Goal: Transaction & Acquisition: Purchase product/service

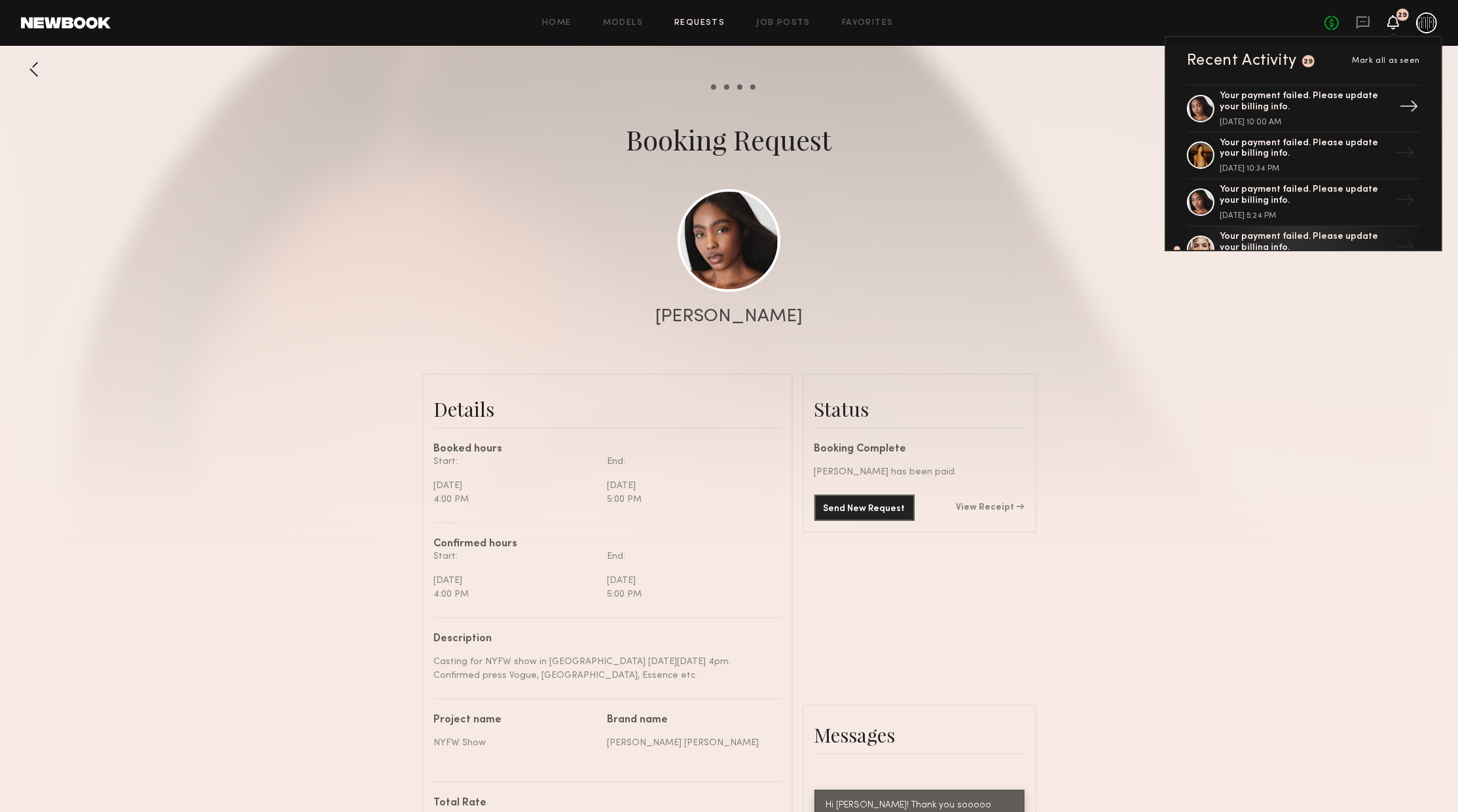
scroll to position [71, 0]
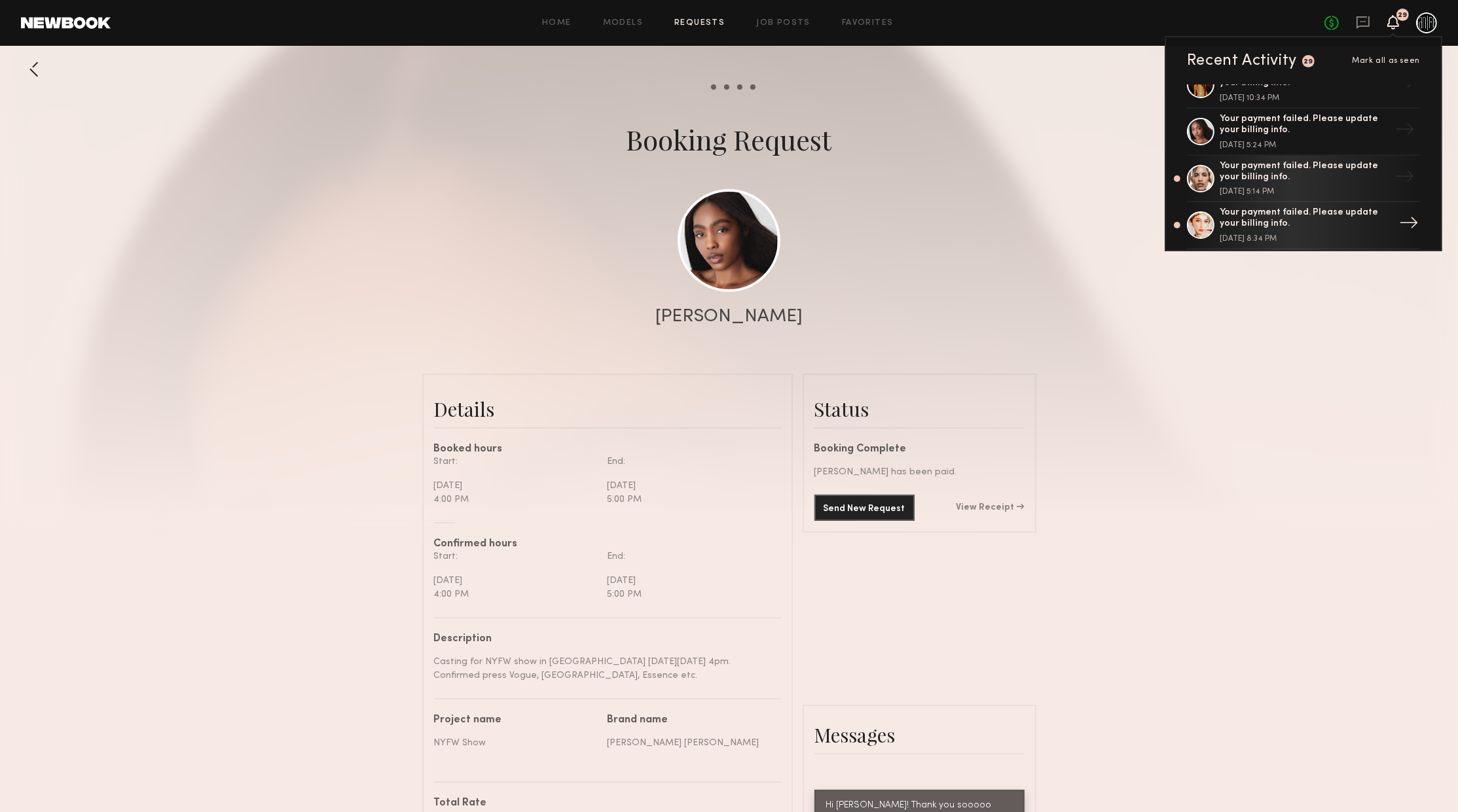
click at [1294, 215] on div "Your payment failed. Please update your billing info." at bounding box center [1305, 218] width 171 height 22
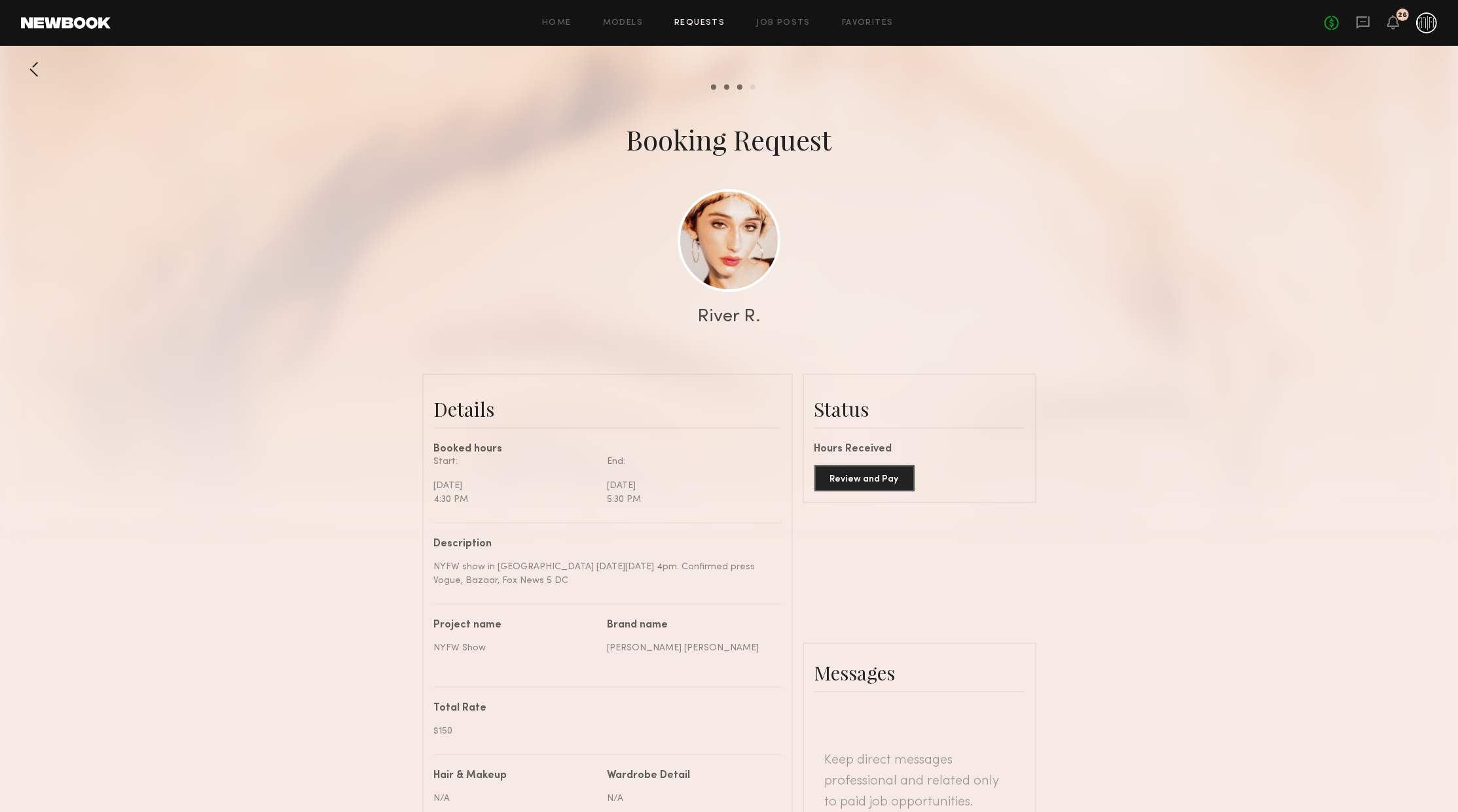
scroll to position [1044, 0]
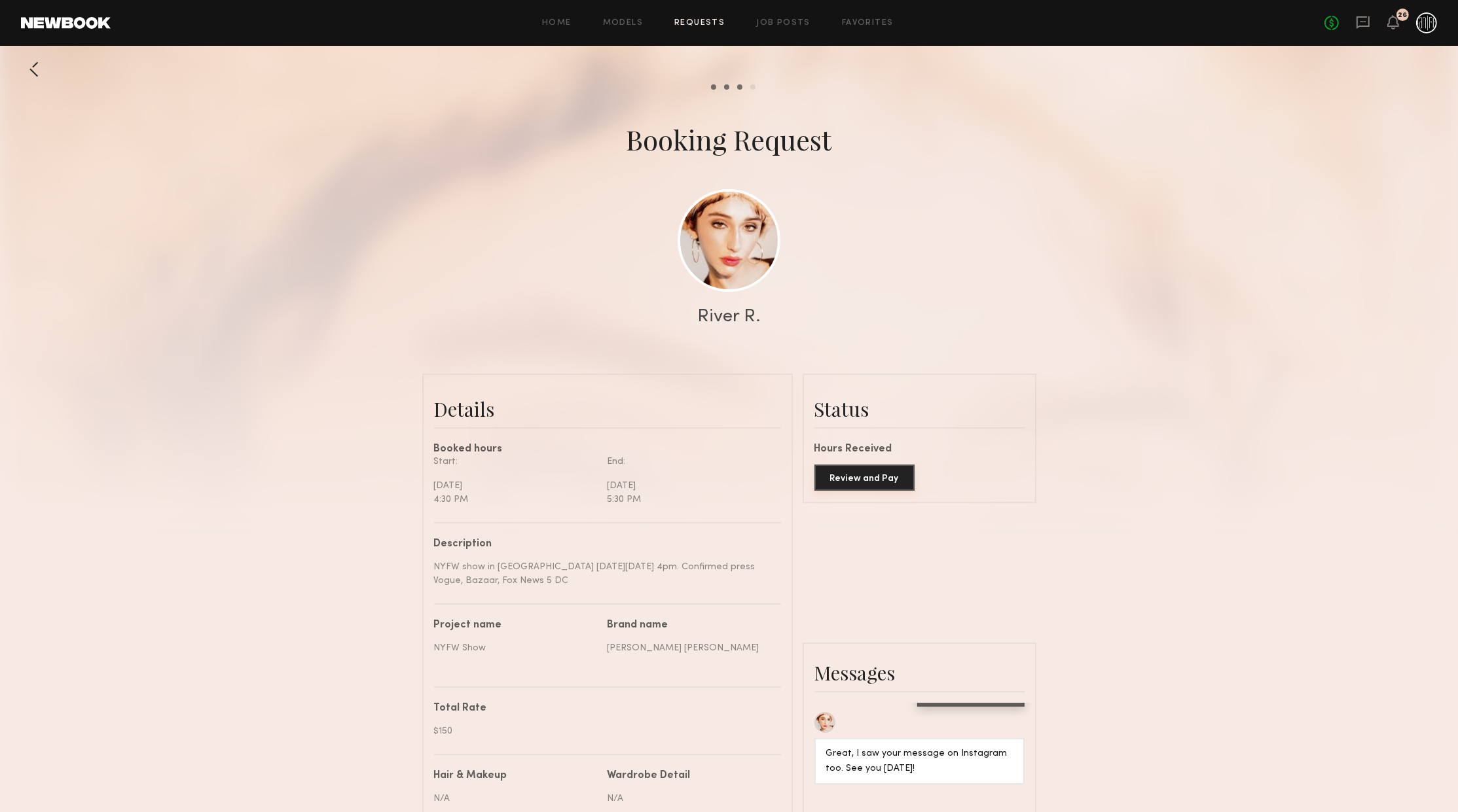
click at [891, 482] on button "Review and Pay" at bounding box center [865, 478] width 100 height 26
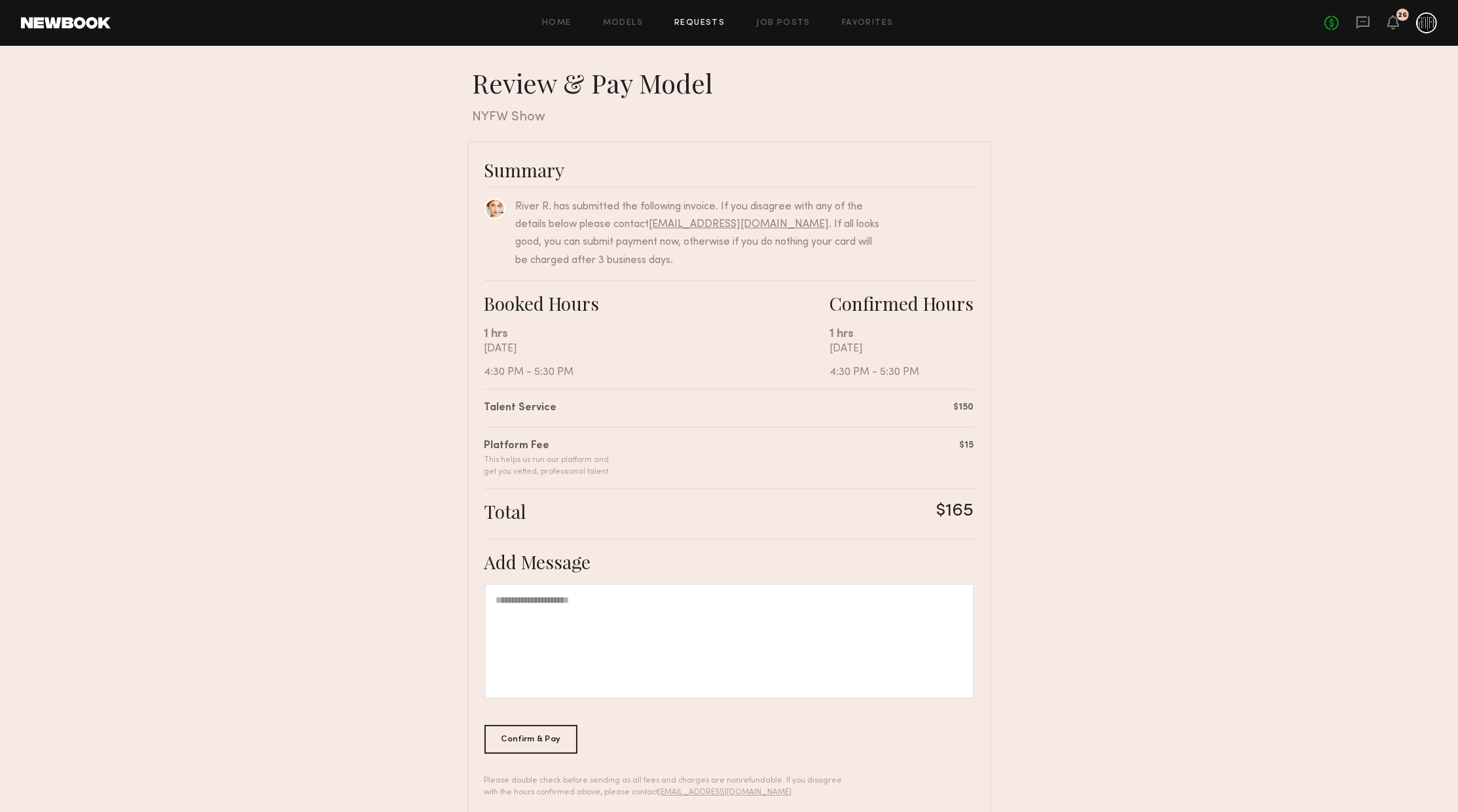
scroll to position [21, 0]
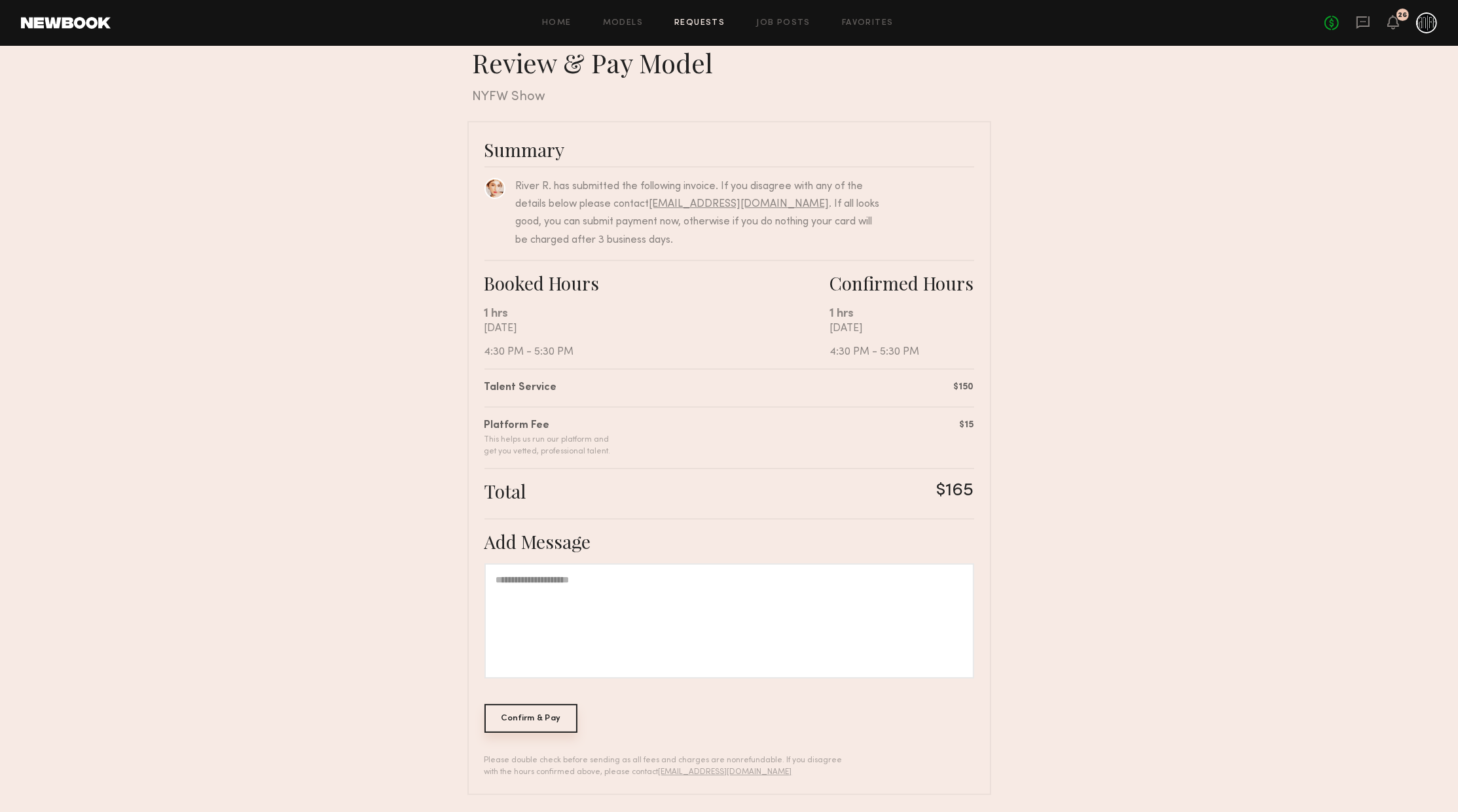
click at [535, 720] on div "Confirm & Pay" at bounding box center [531, 718] width 94 height 29
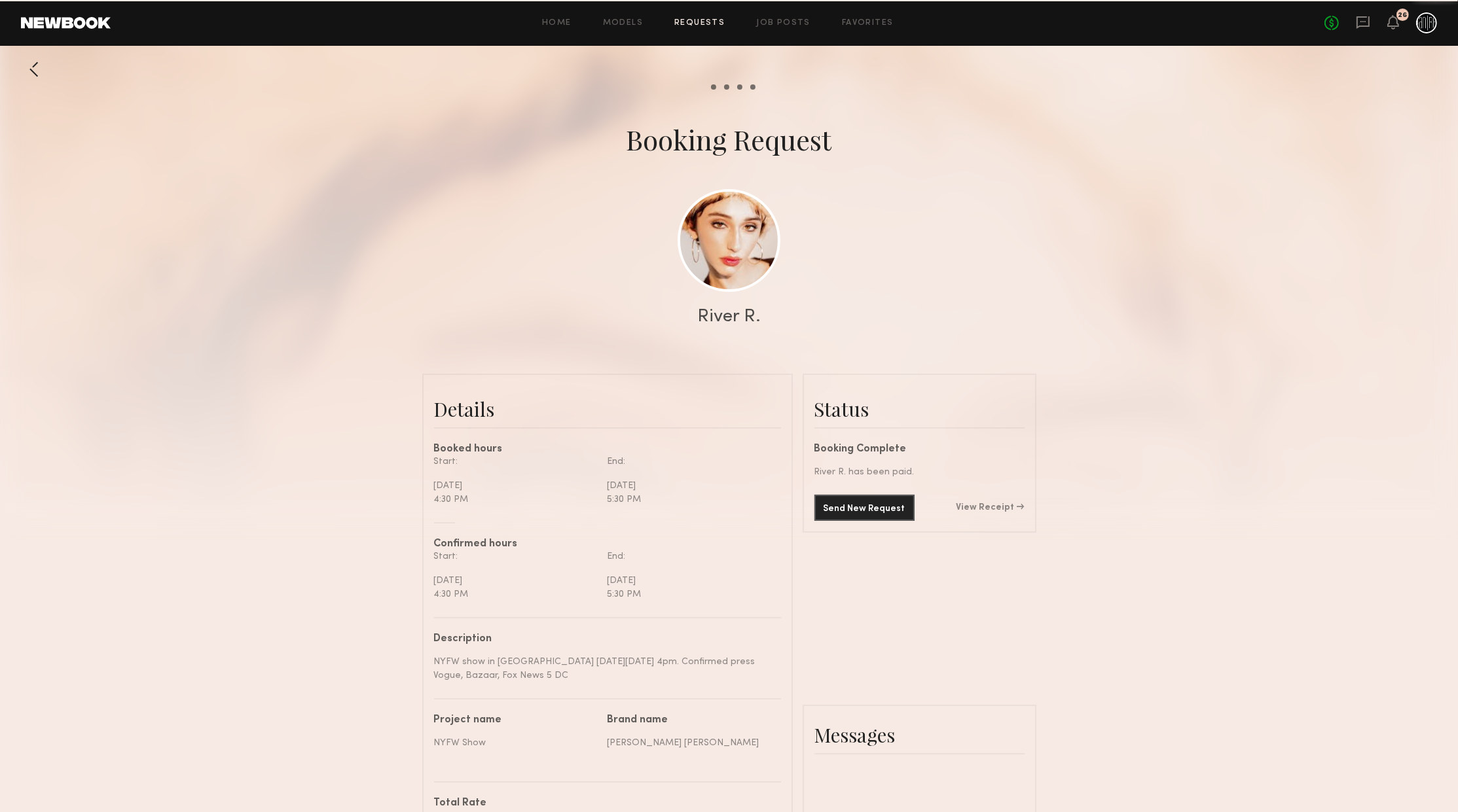
scroll to position [1044, 0]
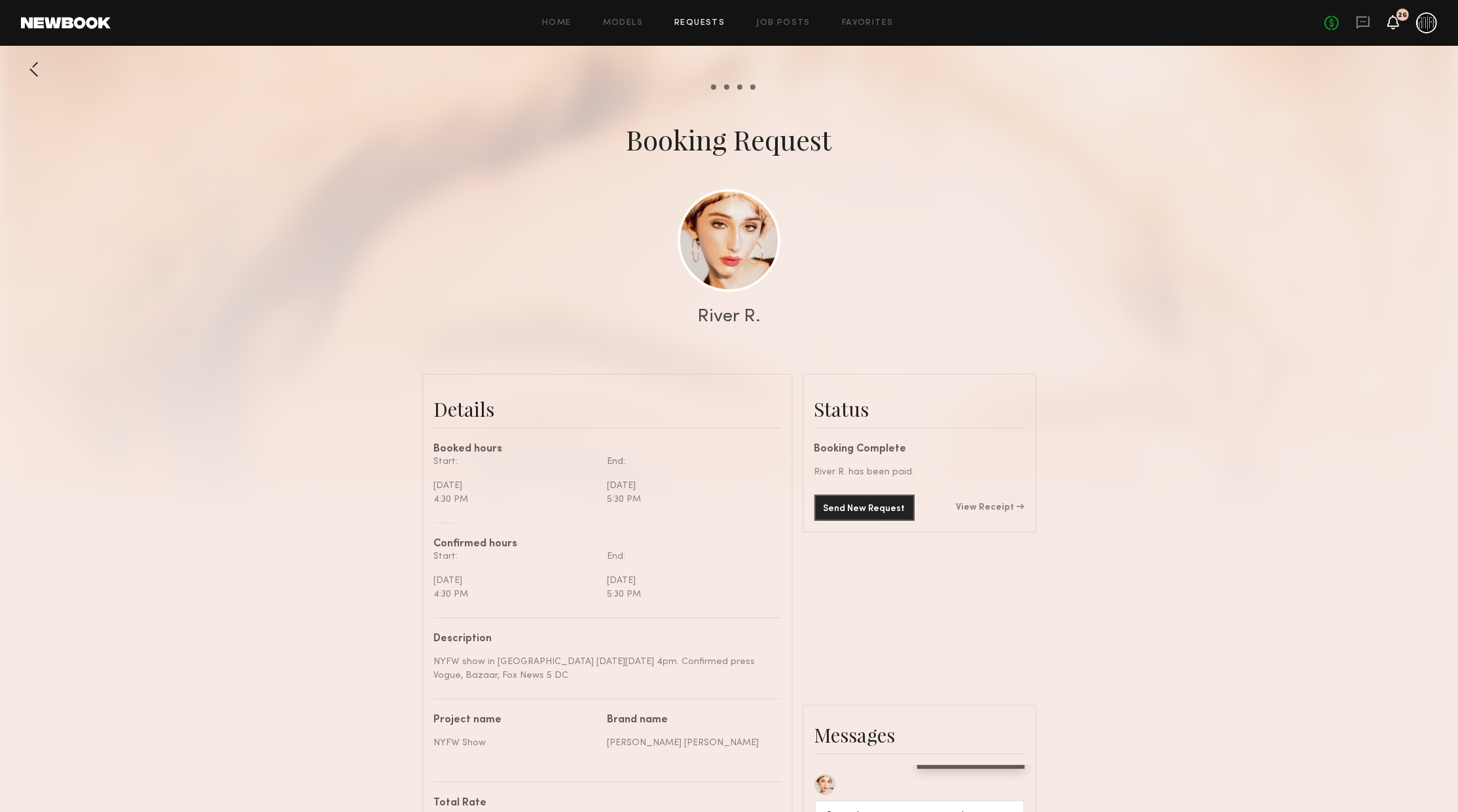
click at [1388, 26] on icon at bounding box center [1393, 21] width 11 height 9
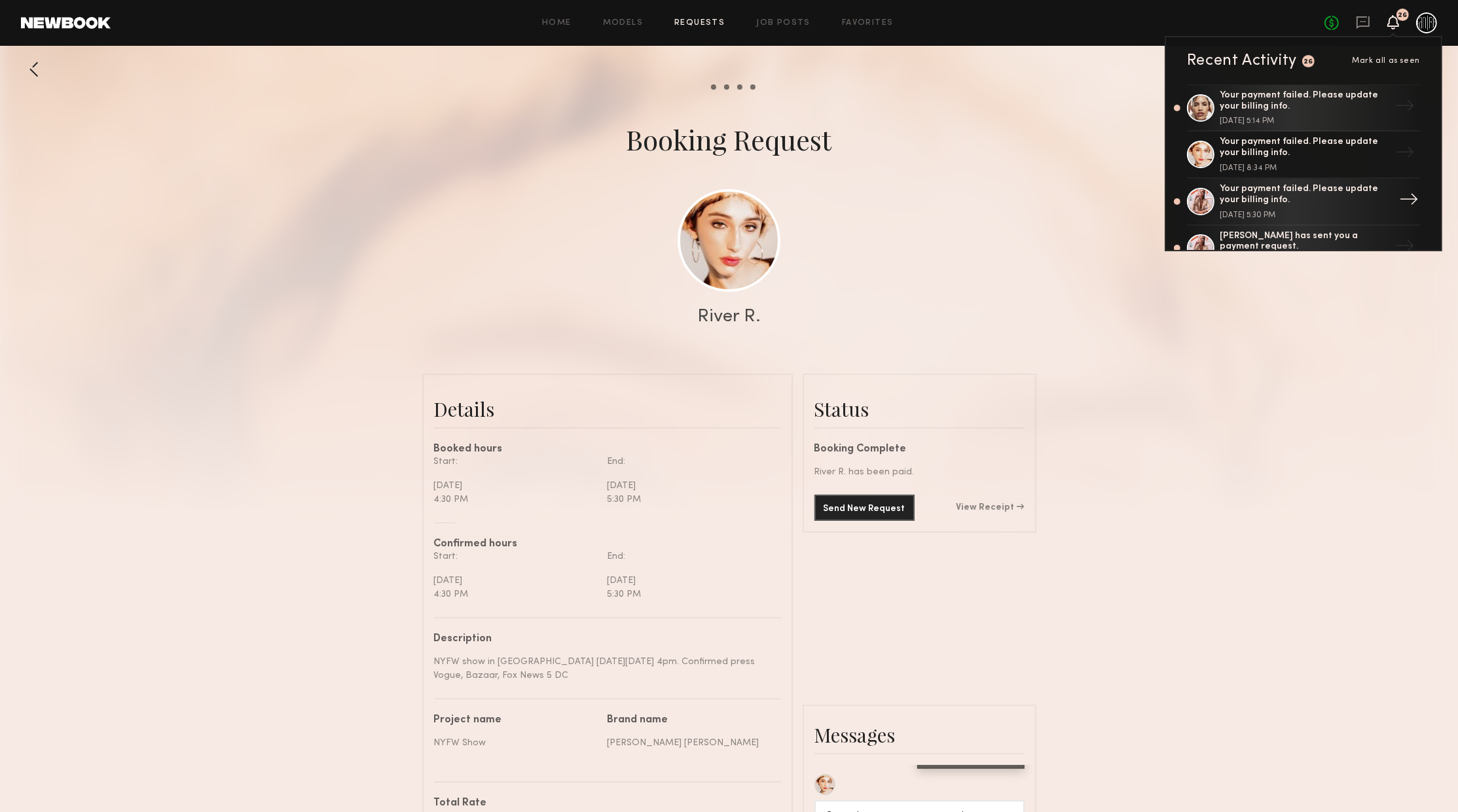
scroll to position [212, 0]
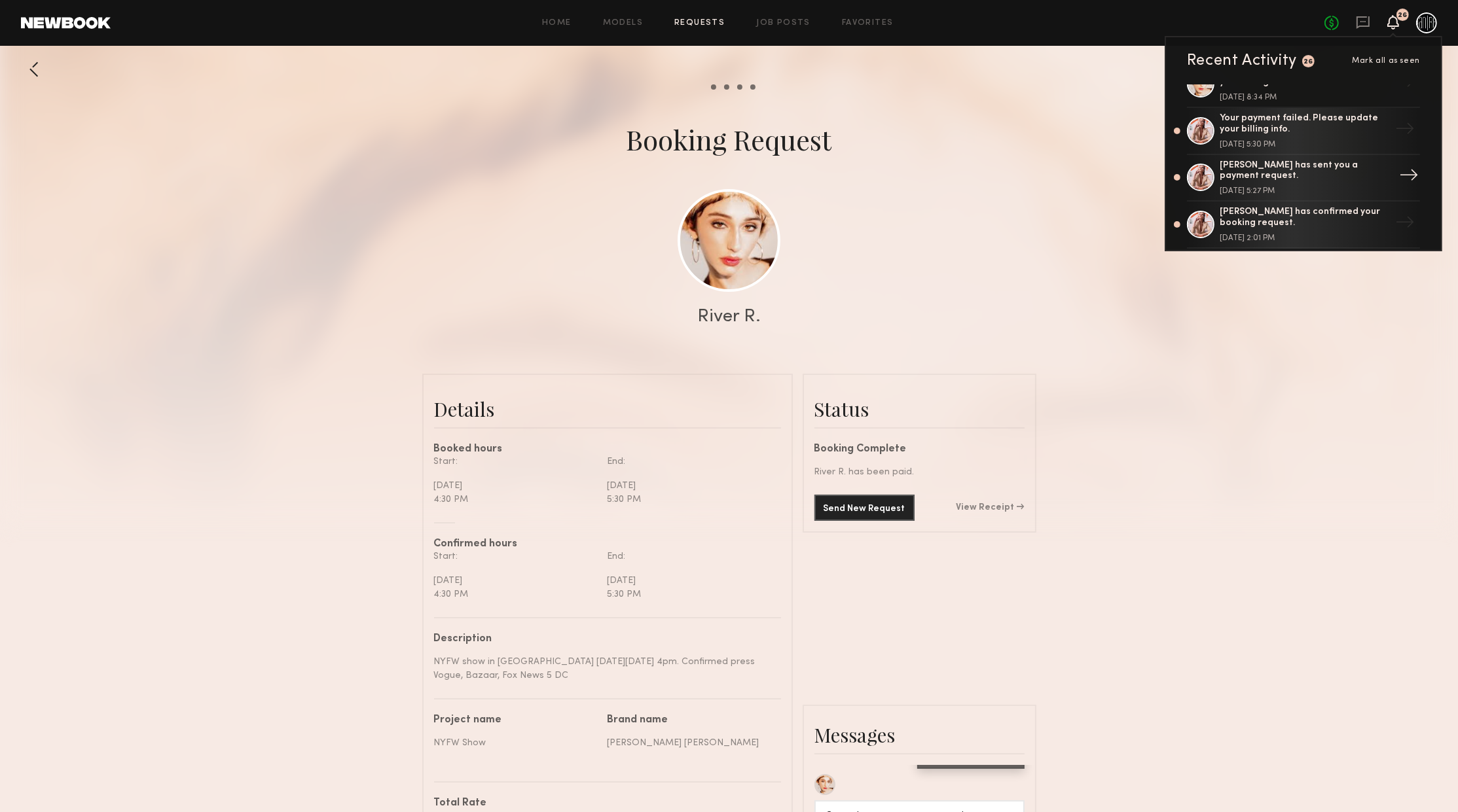
click at [1277, 162] on div "[PERSON_NAME] has sent you a payment request." at bounding box center [1305, 171] width 171 height 22
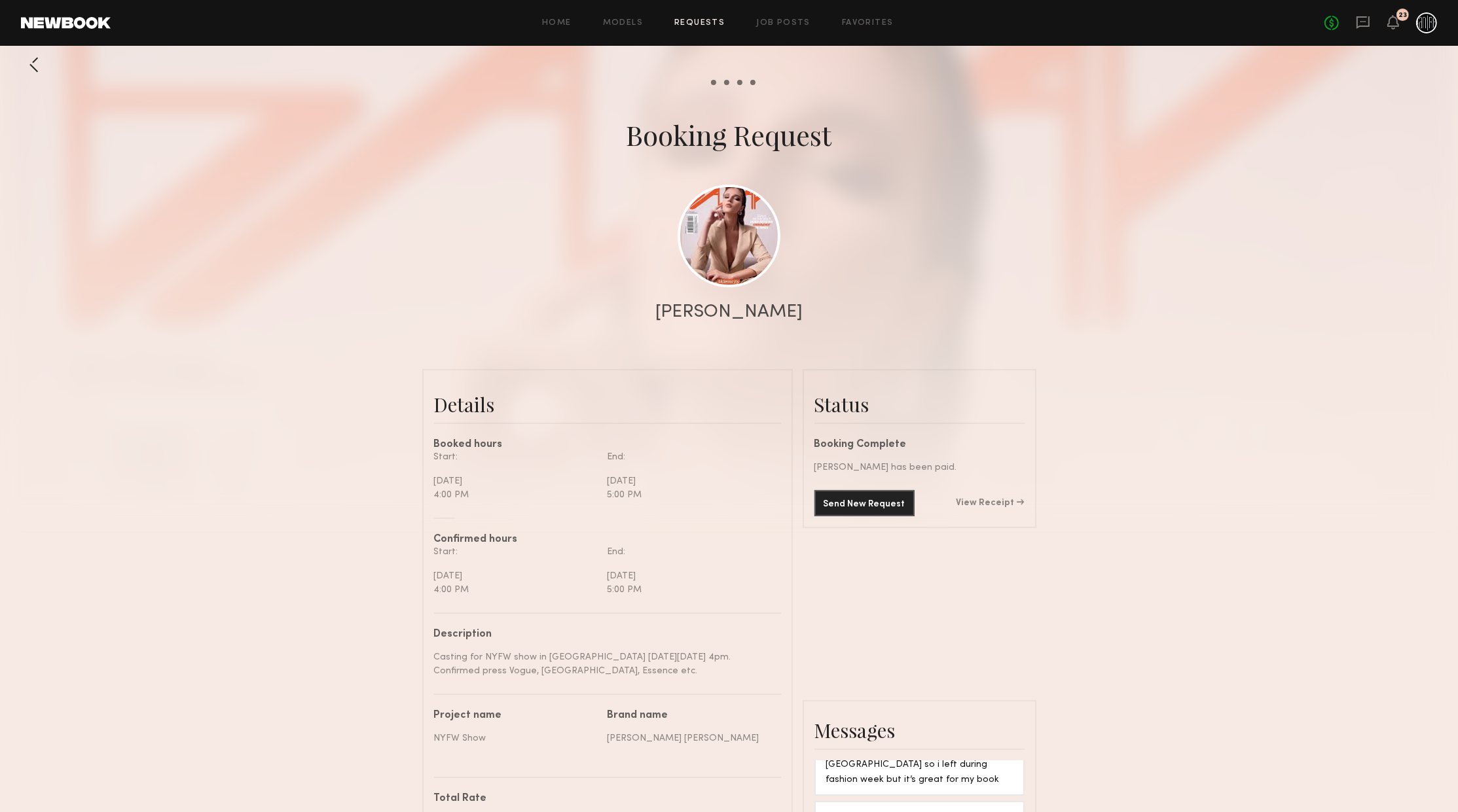
scroll to position [71, 0]
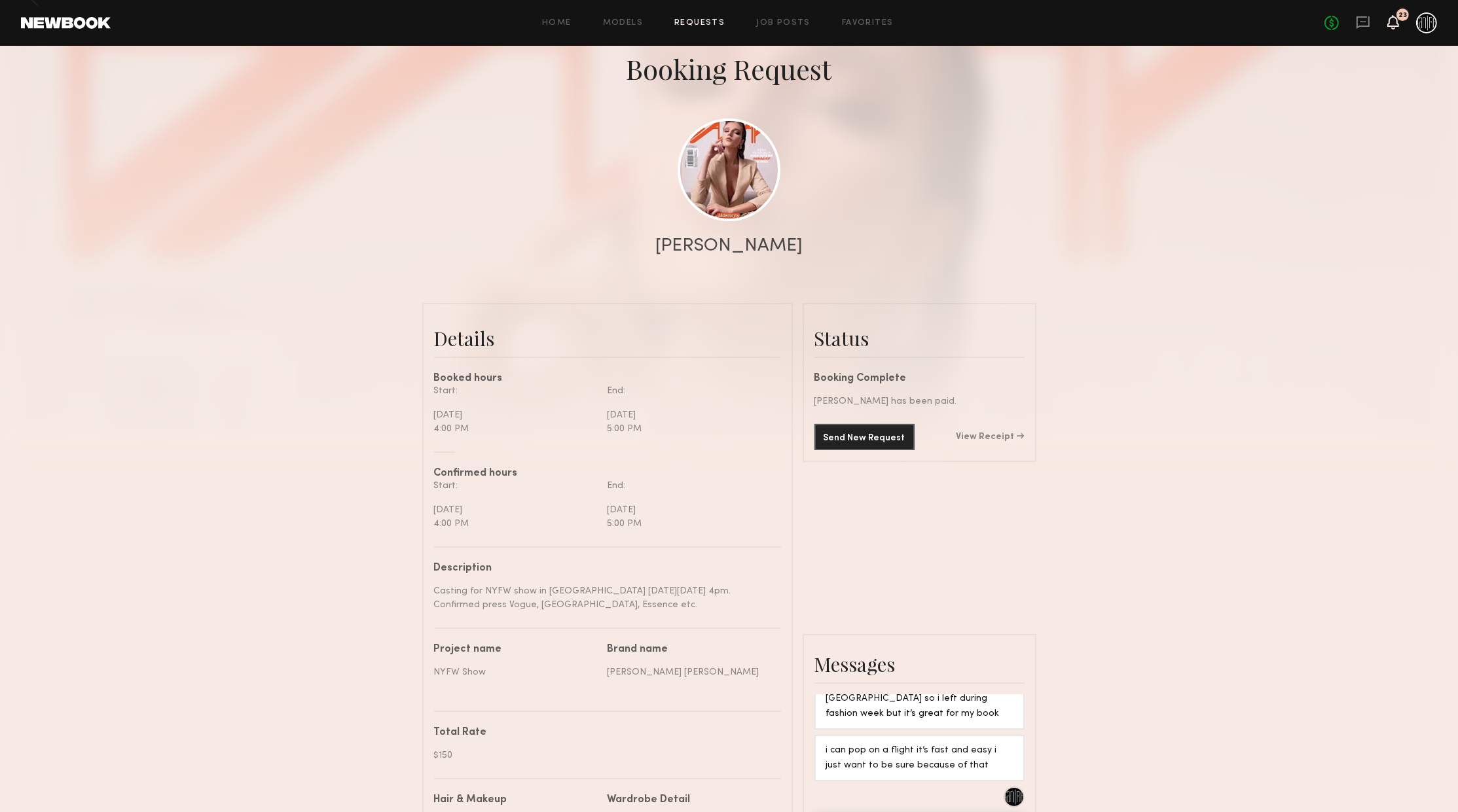
click at [1388, 24] on icon at bounding box center [1393, 21] width 11 height 9
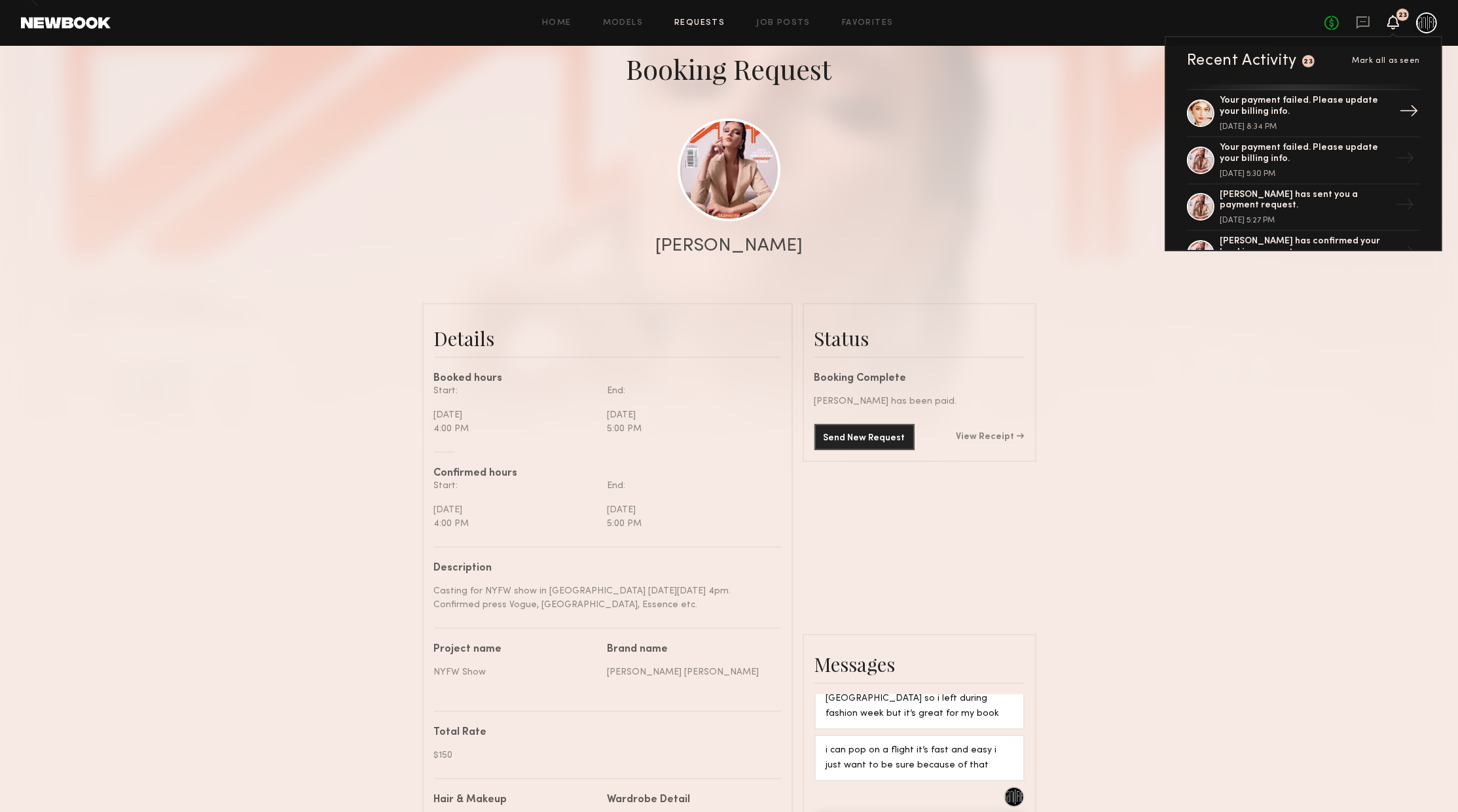
scroll to position [212, 0]
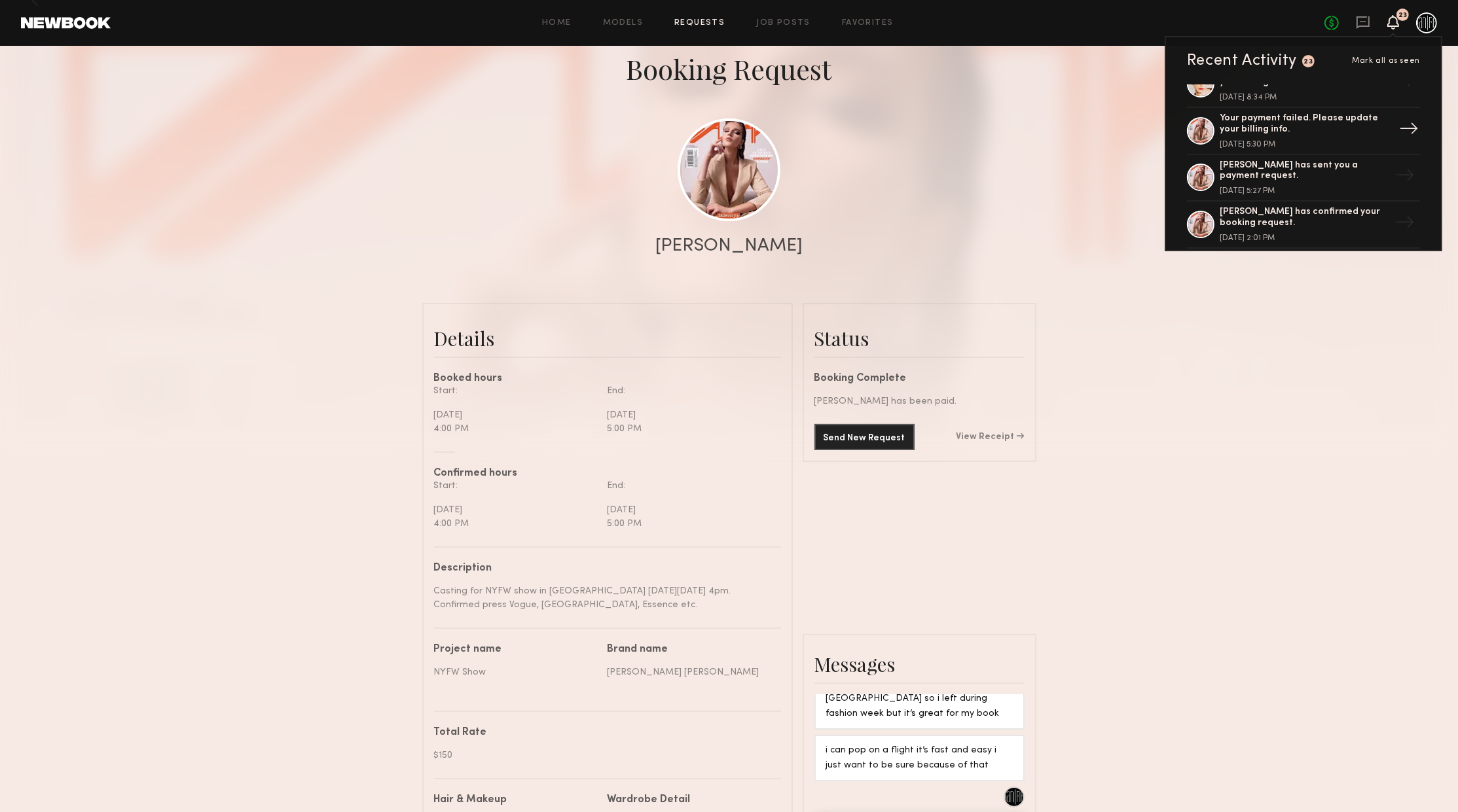
click at [1269, 123] on div "Your payment failed. Please update your billing info." at bounding box center [1305, 124] width 171 height 22
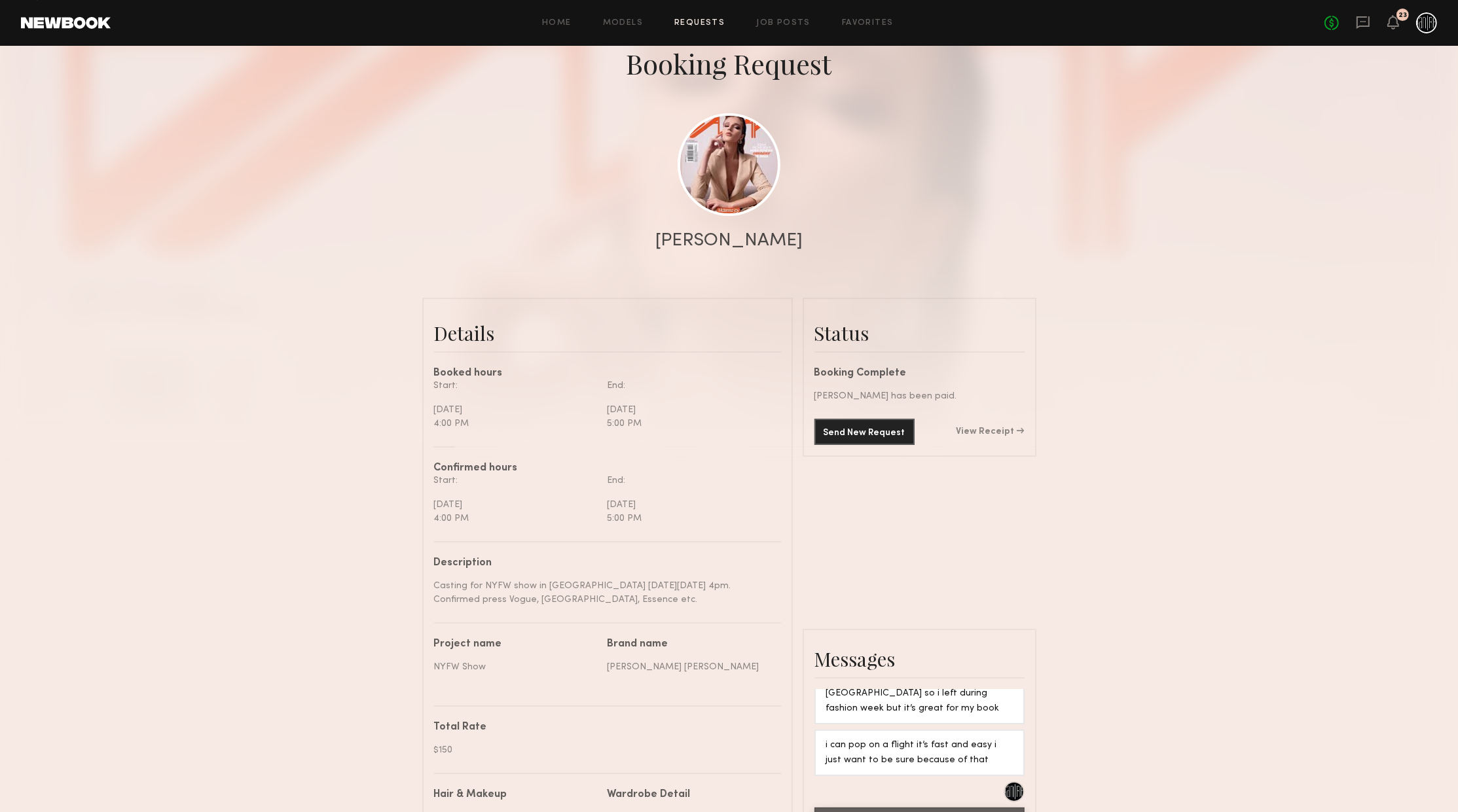
scroll to position [0, 0]
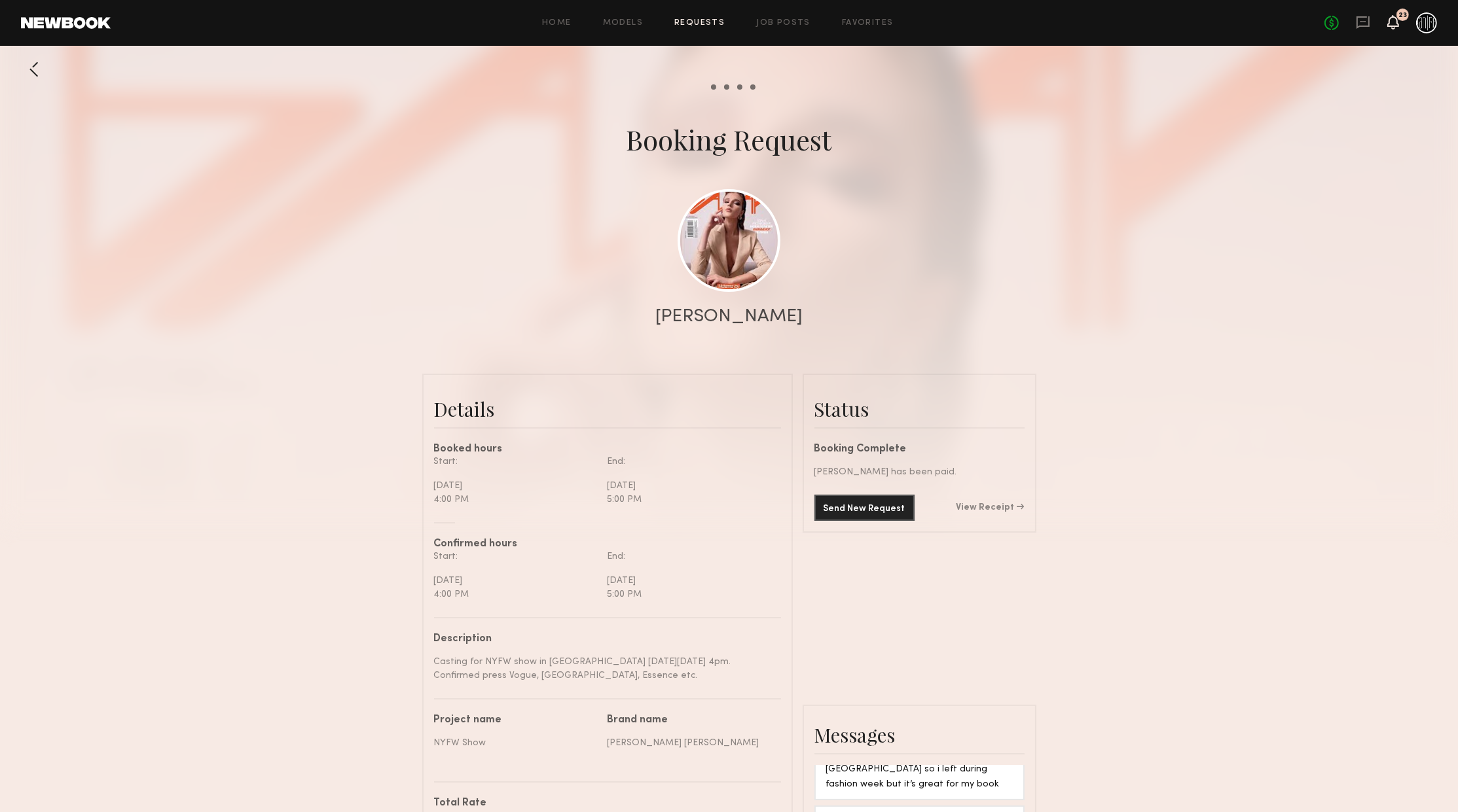
click at [1395, 25] on icon at bounding box center [1393, 21] width 11 height 9
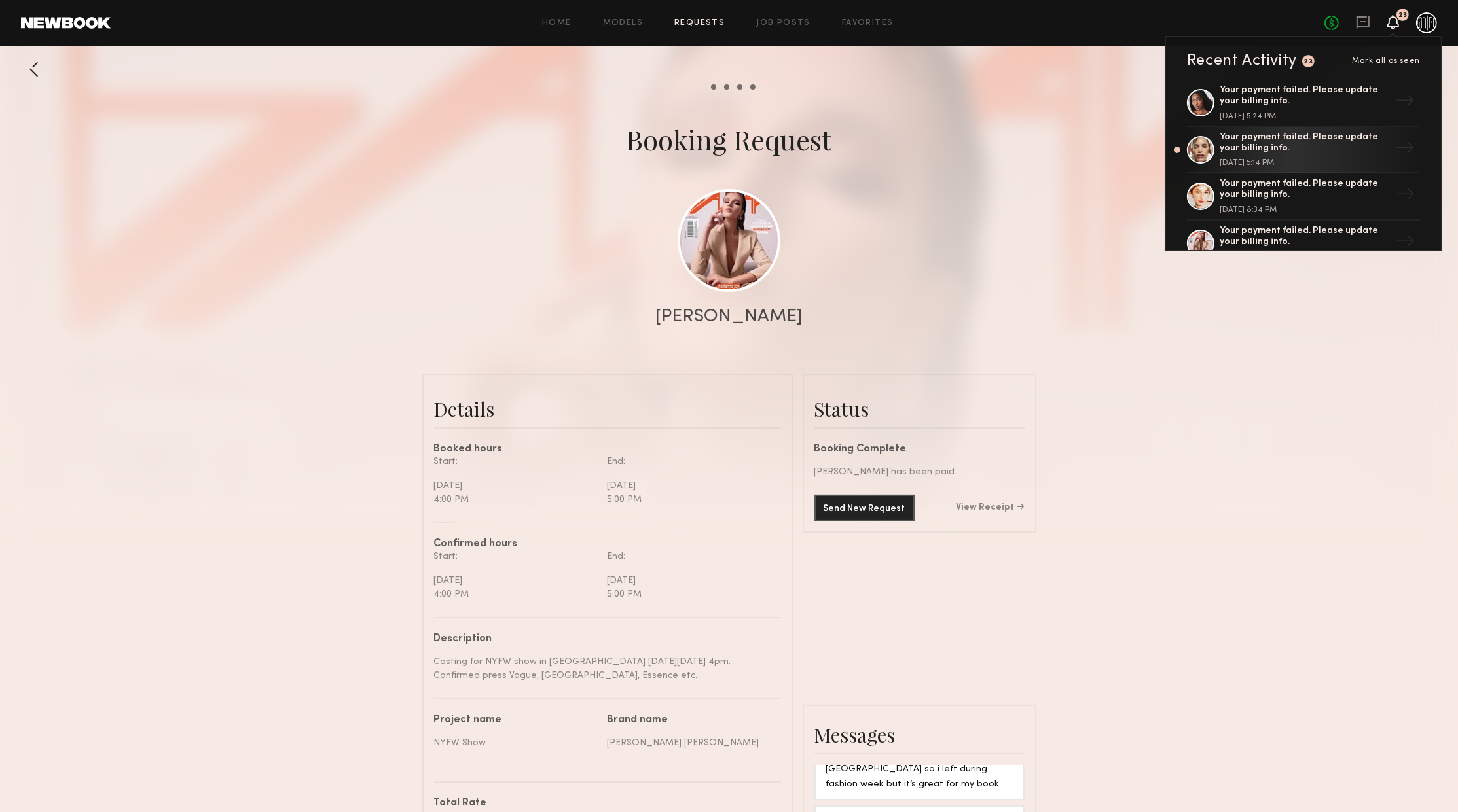
scroll to position [142, 0]
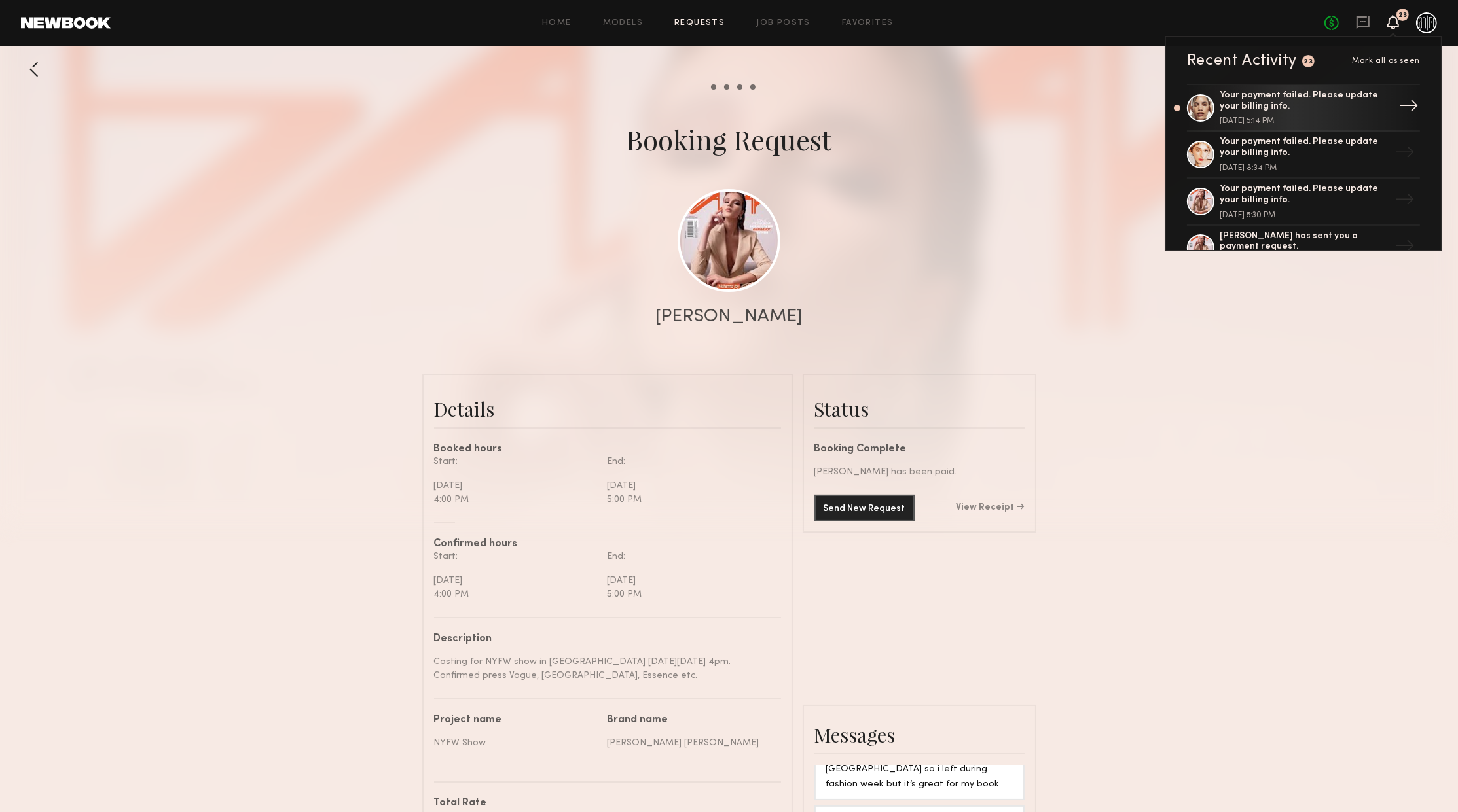
click at [1260, 119] on div "[DATE] 5:14 PM" at bounding box center [1305, 121] width 171 height 8
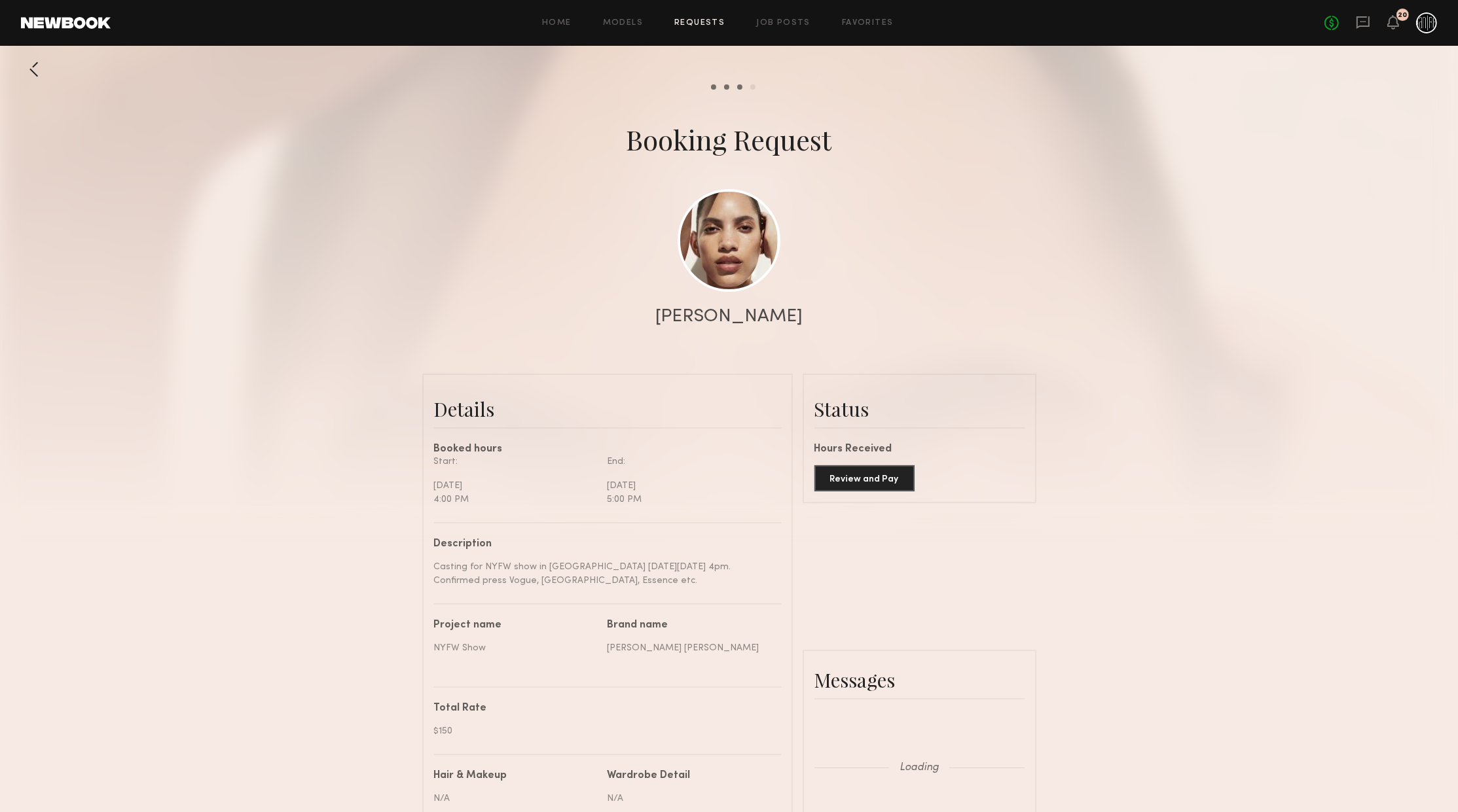
scroll to position [1034, 0]
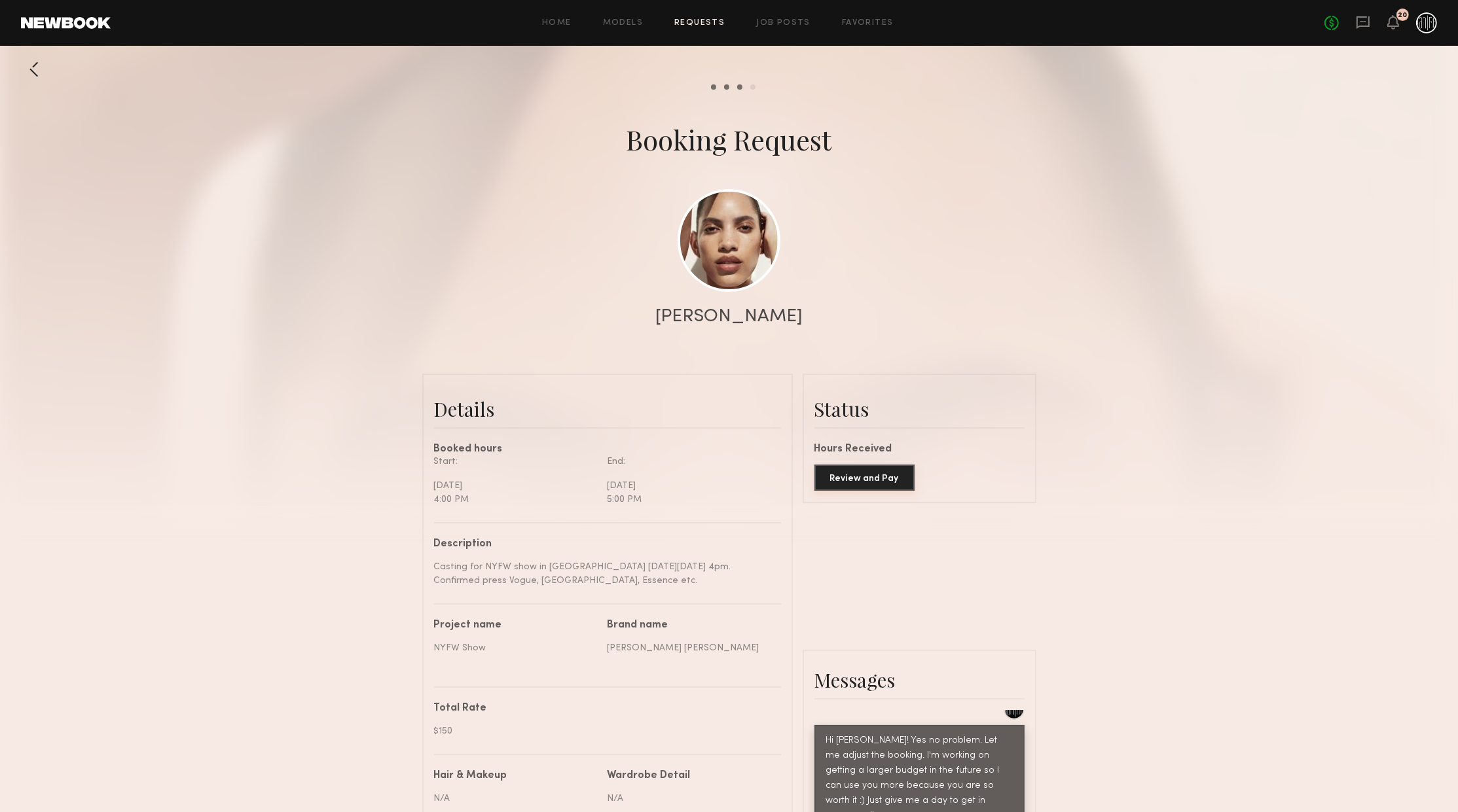
click at [885, 491] on button "Review and Pay" at bounding box center [865, 478] width 100 height 26
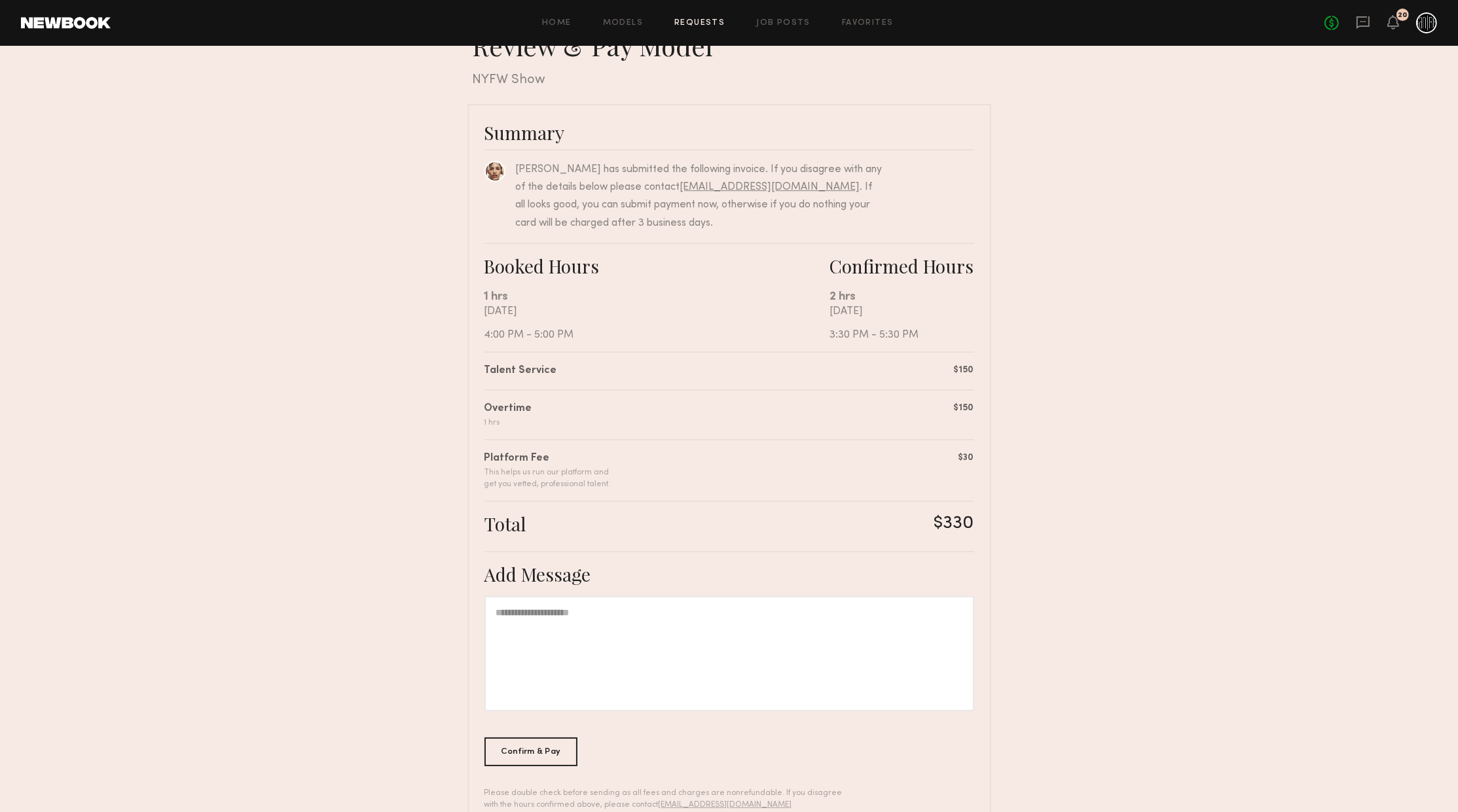
scroll to position [68, 0]
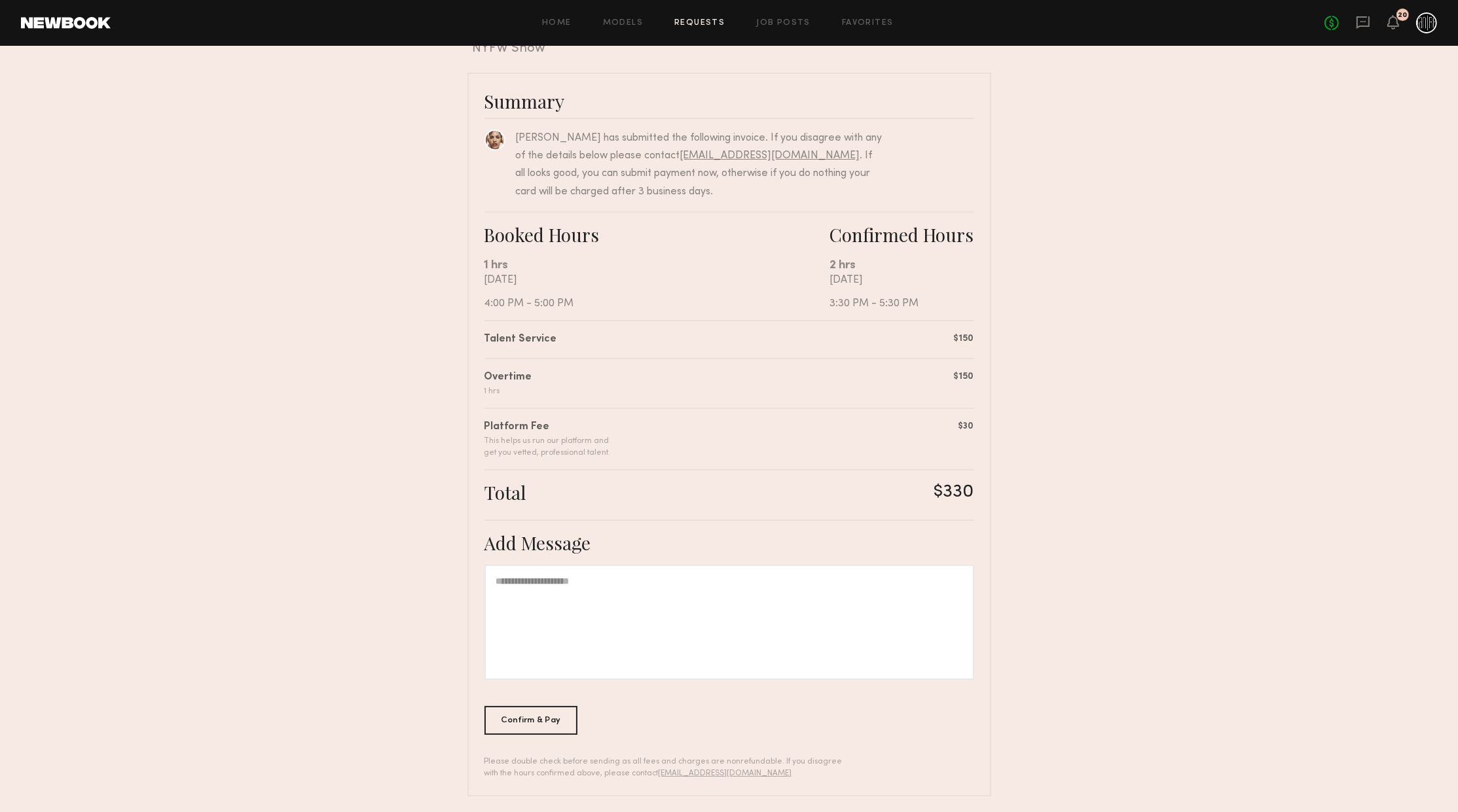
drag, startPoint x: 558, startPoint y: 722, endPoint x: 621, endPoint y: 667, distance: 83.6
click at [557, 719] on div "Confirm & Pay" at bounding box center [531, 721] width 94 height 29
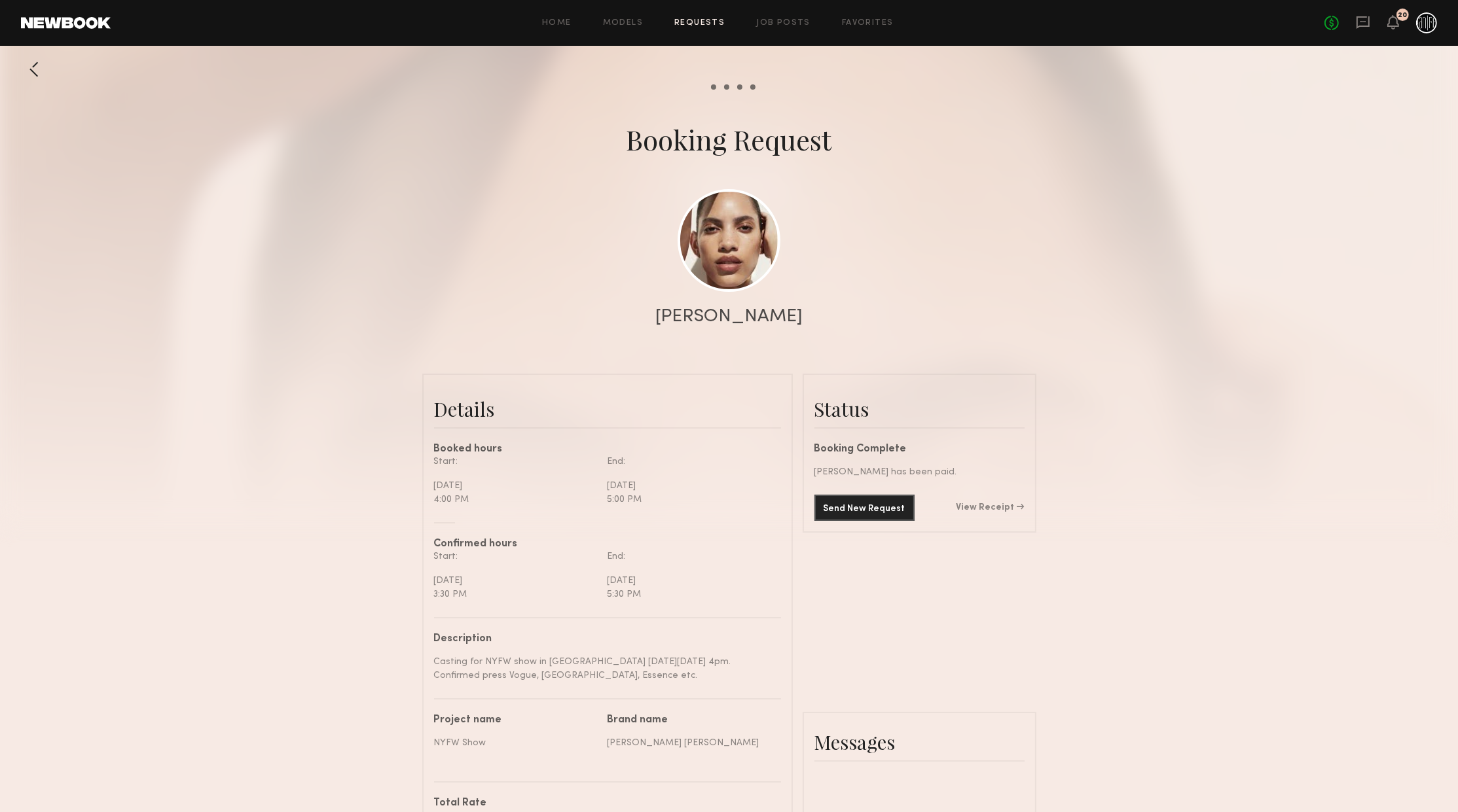
scroll to position [1033, 0]
click at [1398, 21] on icon at bounding box center [1393, 21] width 11 height 9
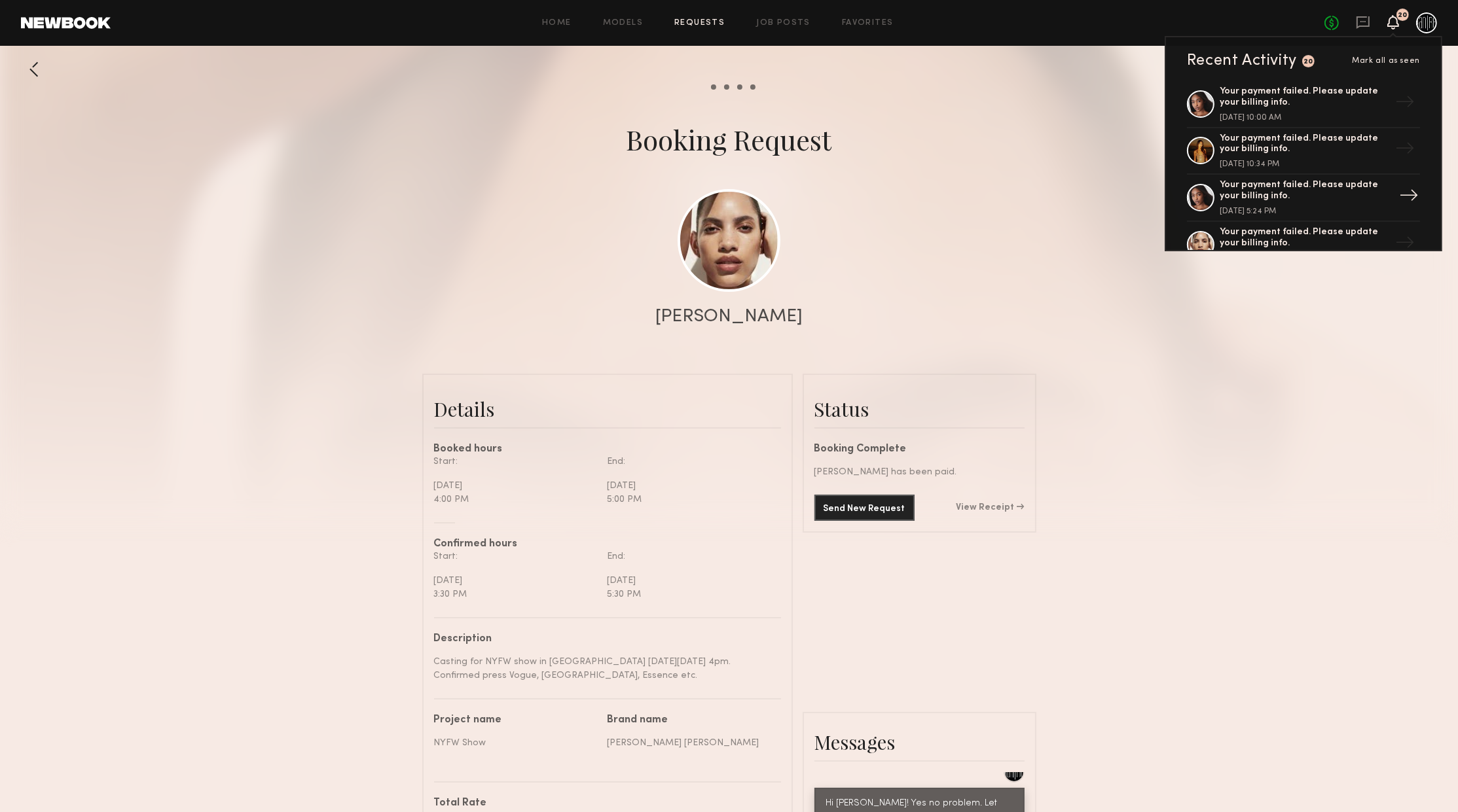
scroll to position [0, 0]
click at [1334, 153] on div "Your payment failed. Please update your billing info." at bounding box center [1305, 149] width 171 height 22
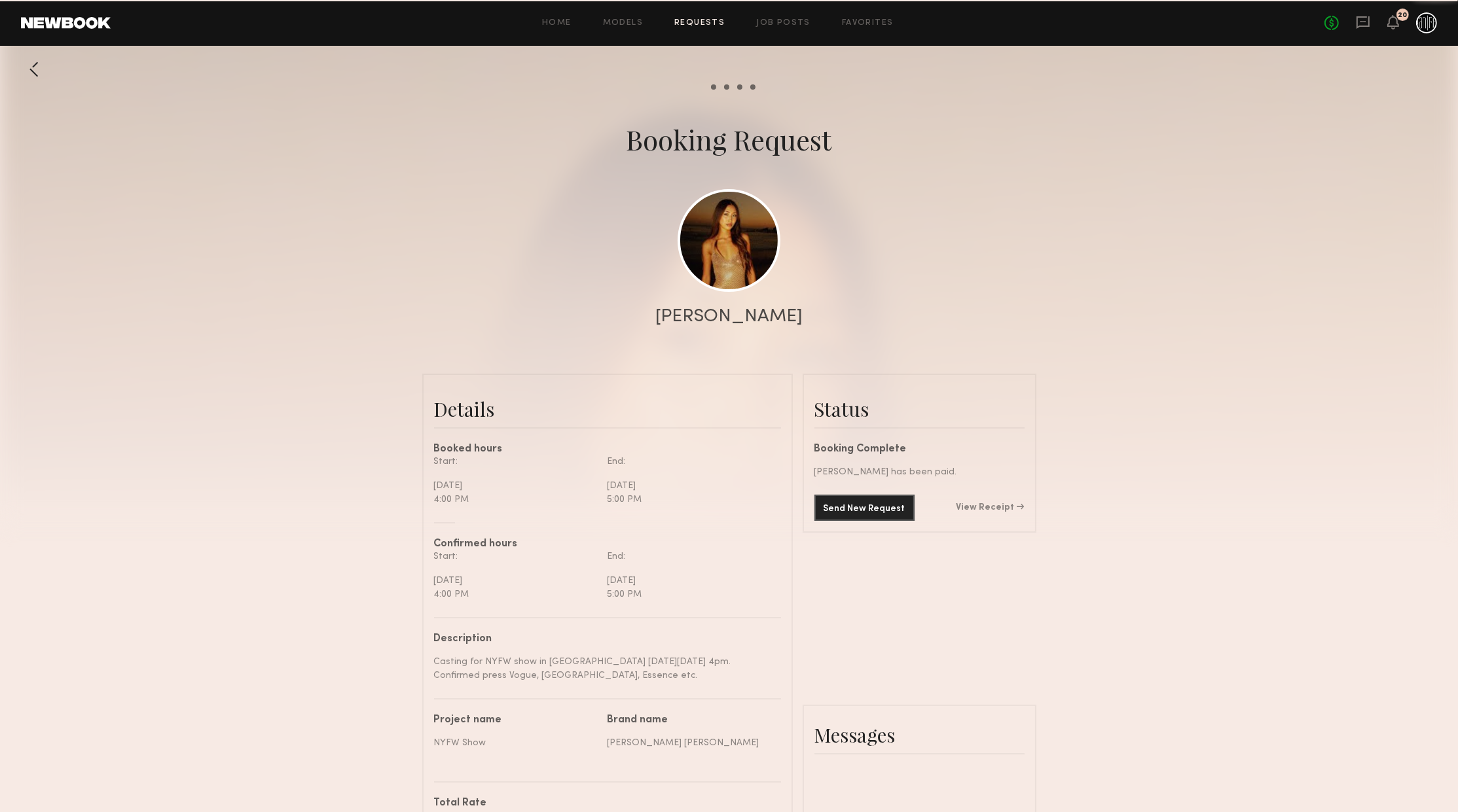
scroll to position [1569, 0]
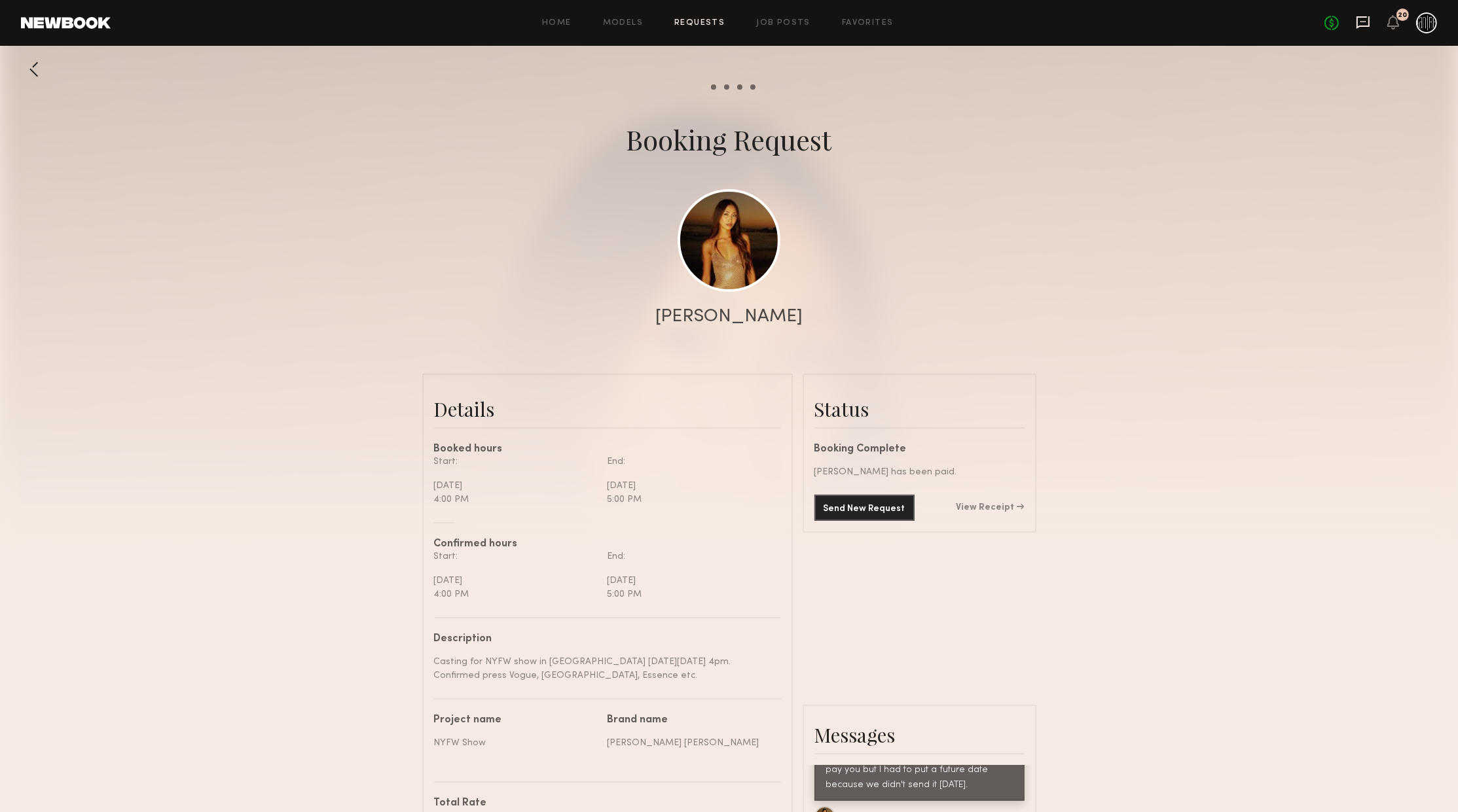
click at [1364, 19] on icon at bounding box center [1362, 21] width 14 height 14
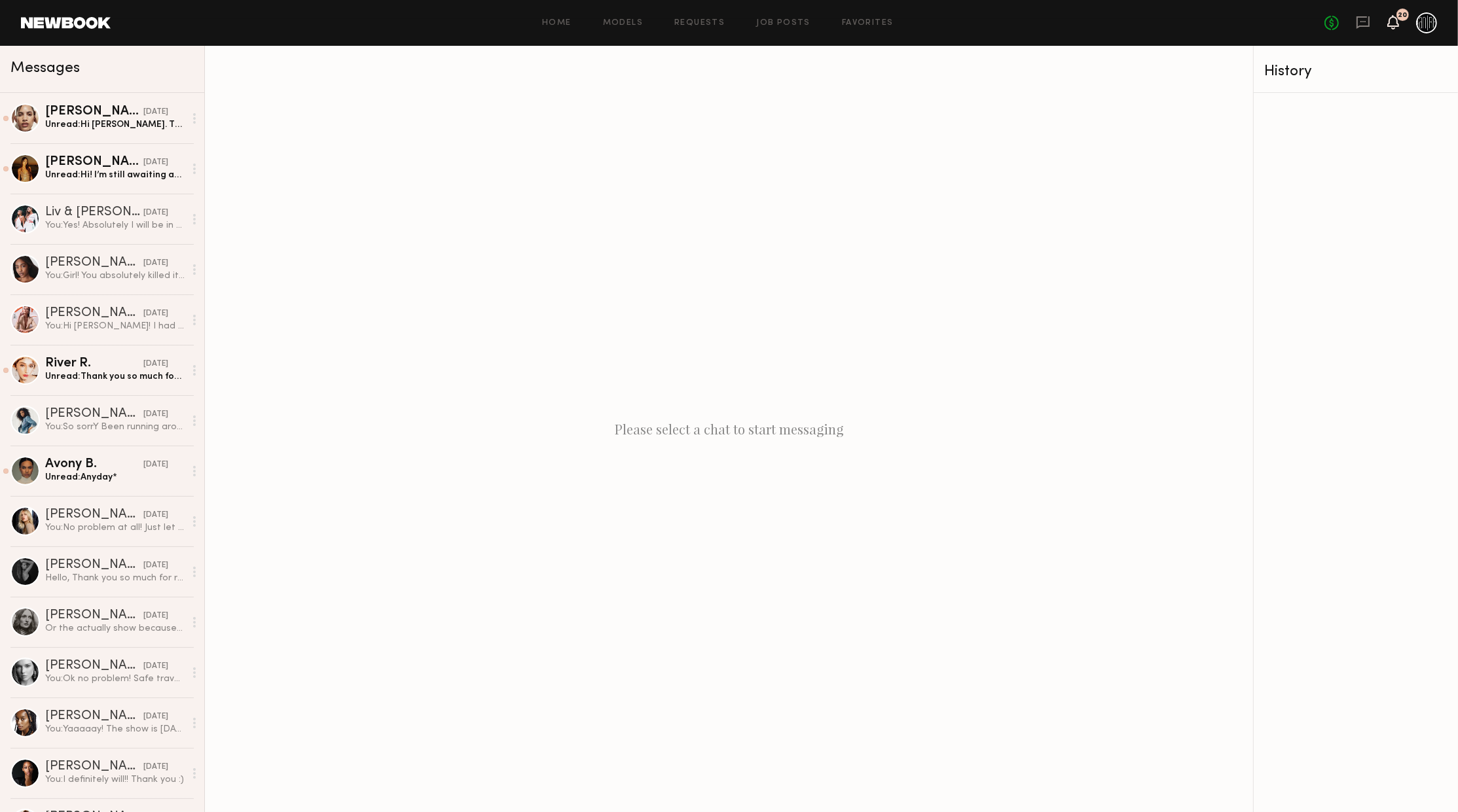
click at [1394, 16] on icon at bounding box center [1394, 16] width 2 height 2
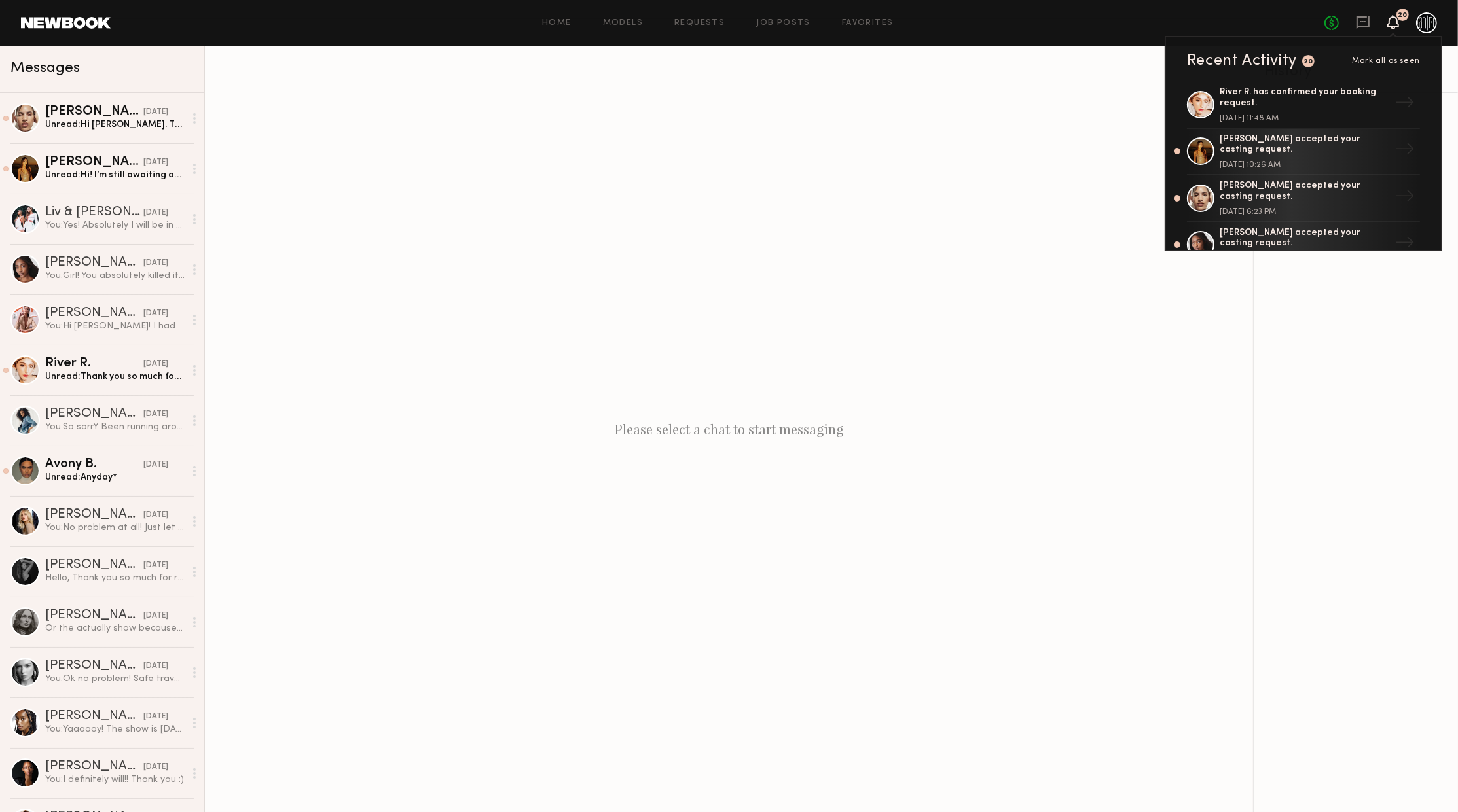
scroll to position [919, 0]
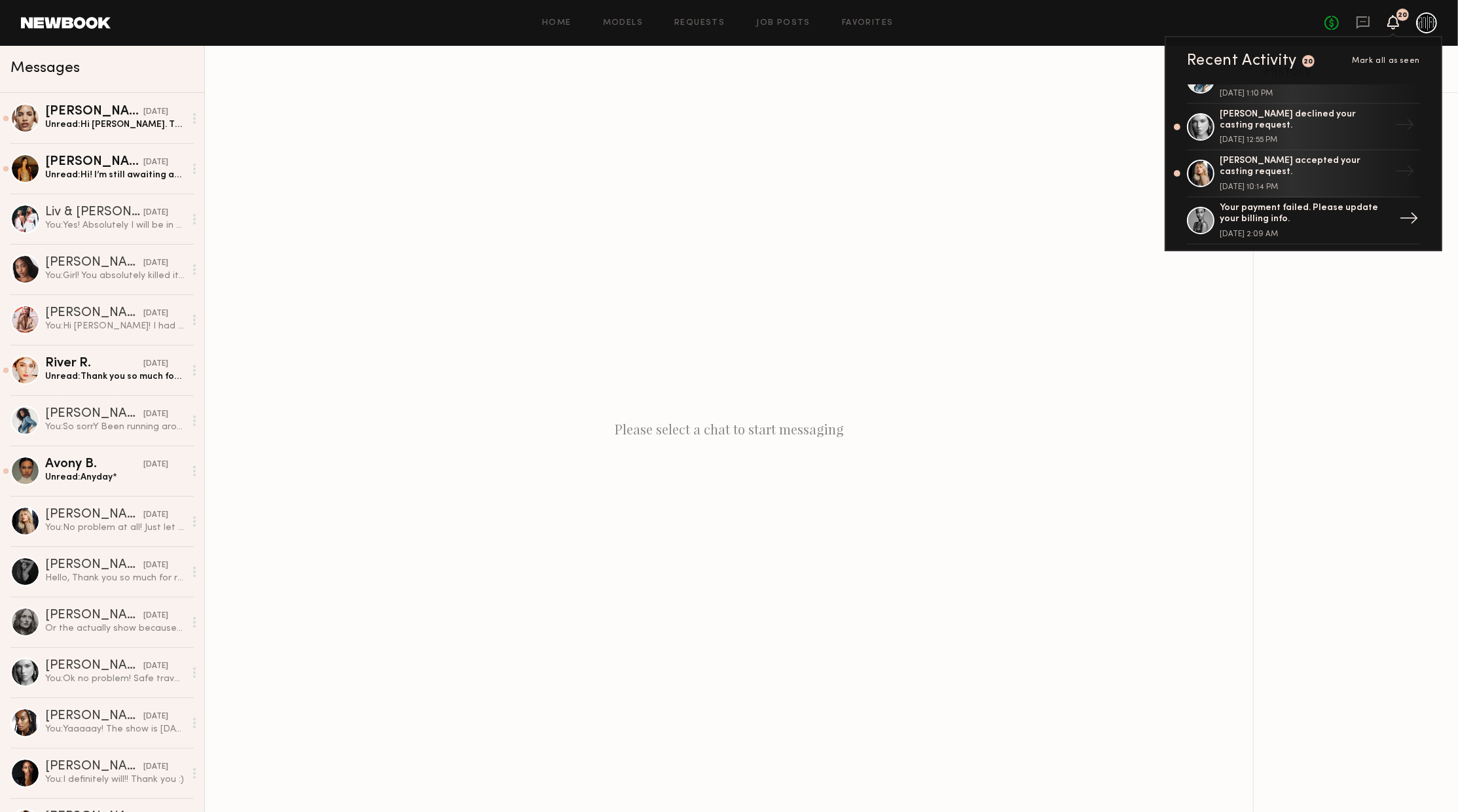
click at [1281, 207] on div "Your payment failed. Please update your billing info." at bounding box center [1305, 213] width 171 height 22
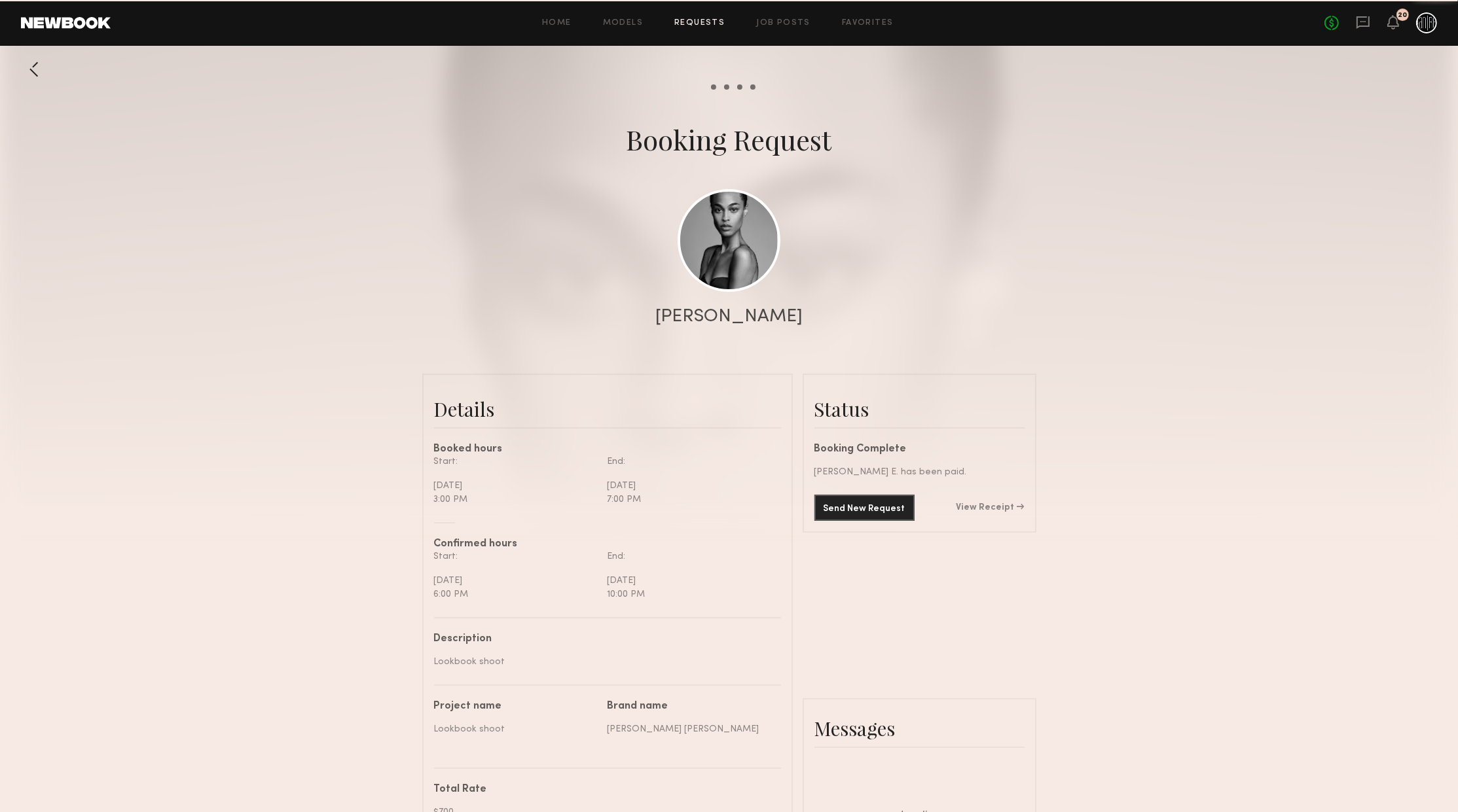
scroll to position [410, 0]
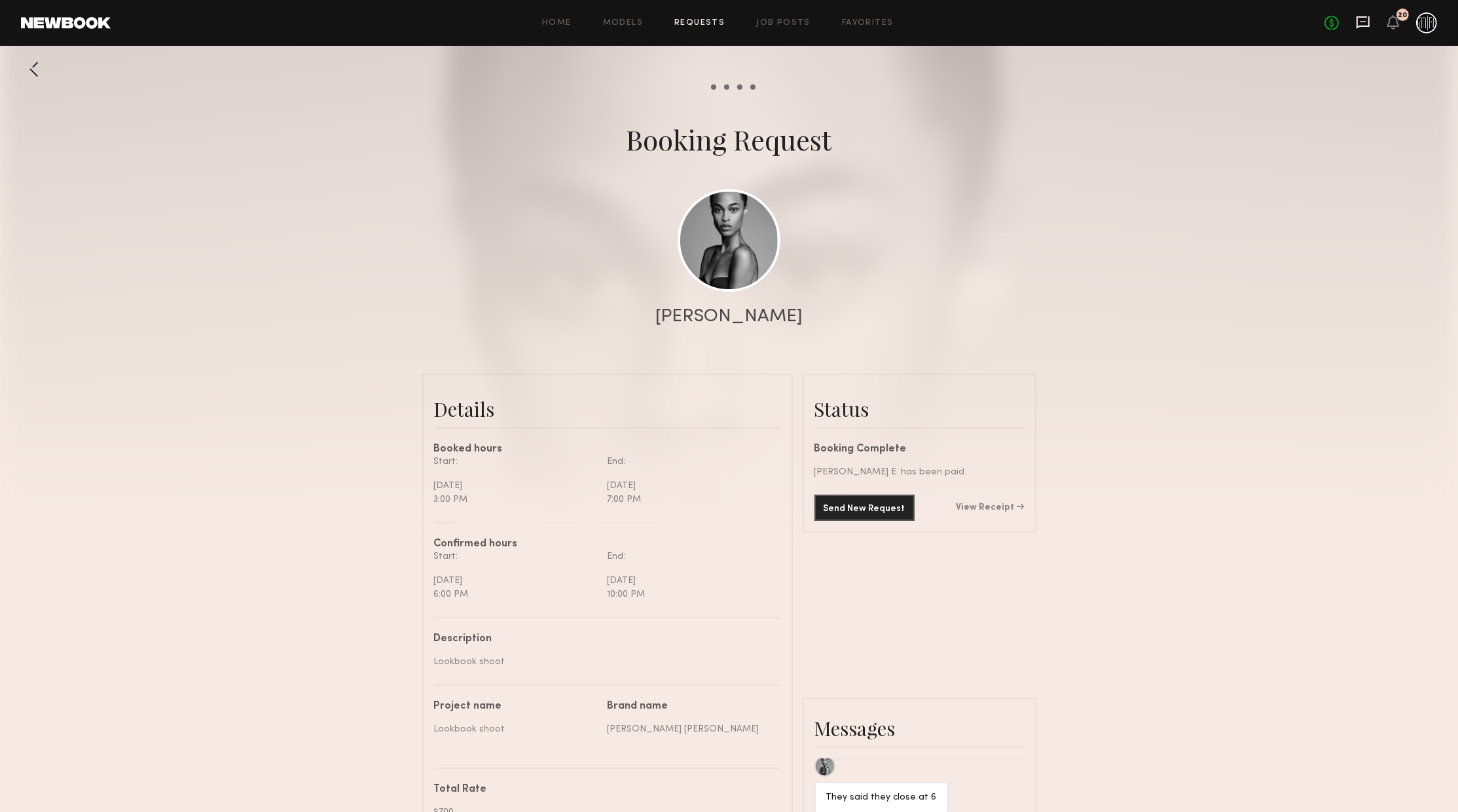
click at [1367, 18] on icon at bounding box center [1362, 21] width 14 height 14
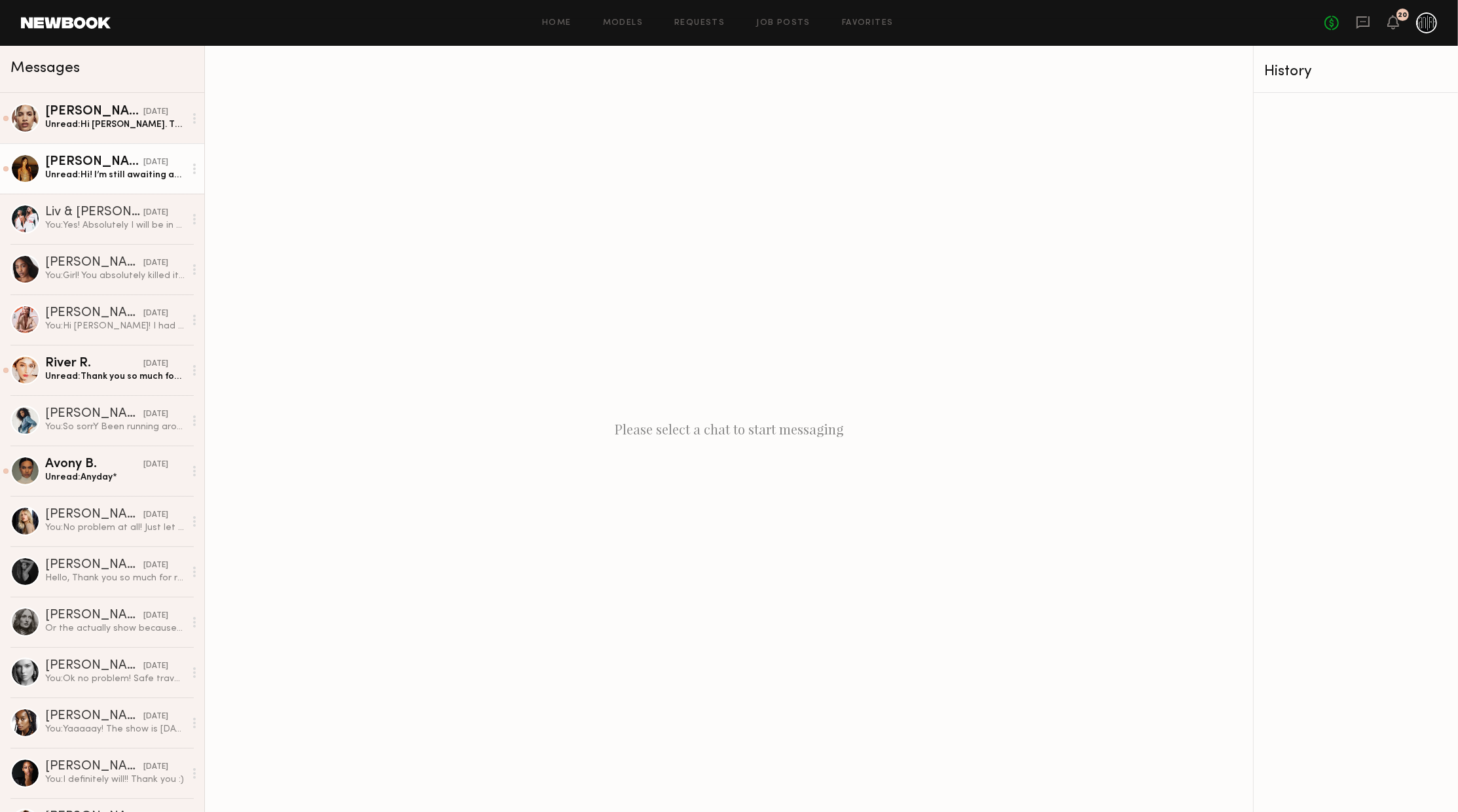
click at [129, 175] on div "Unread: Hi! I’m still awaiting approval for your end!" at bounding box center [114, 175] width 139 height 12
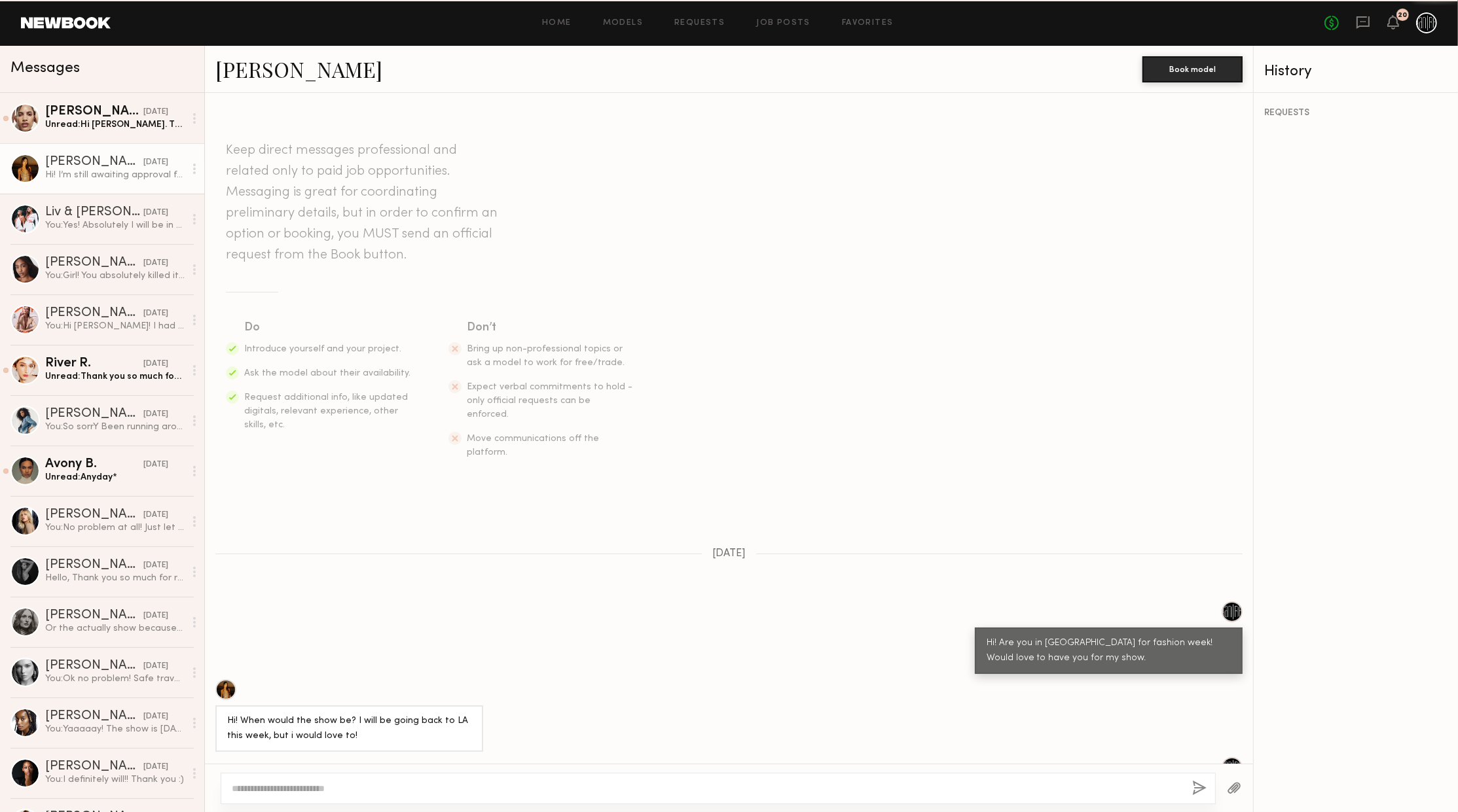
scroll to position [880, 0]
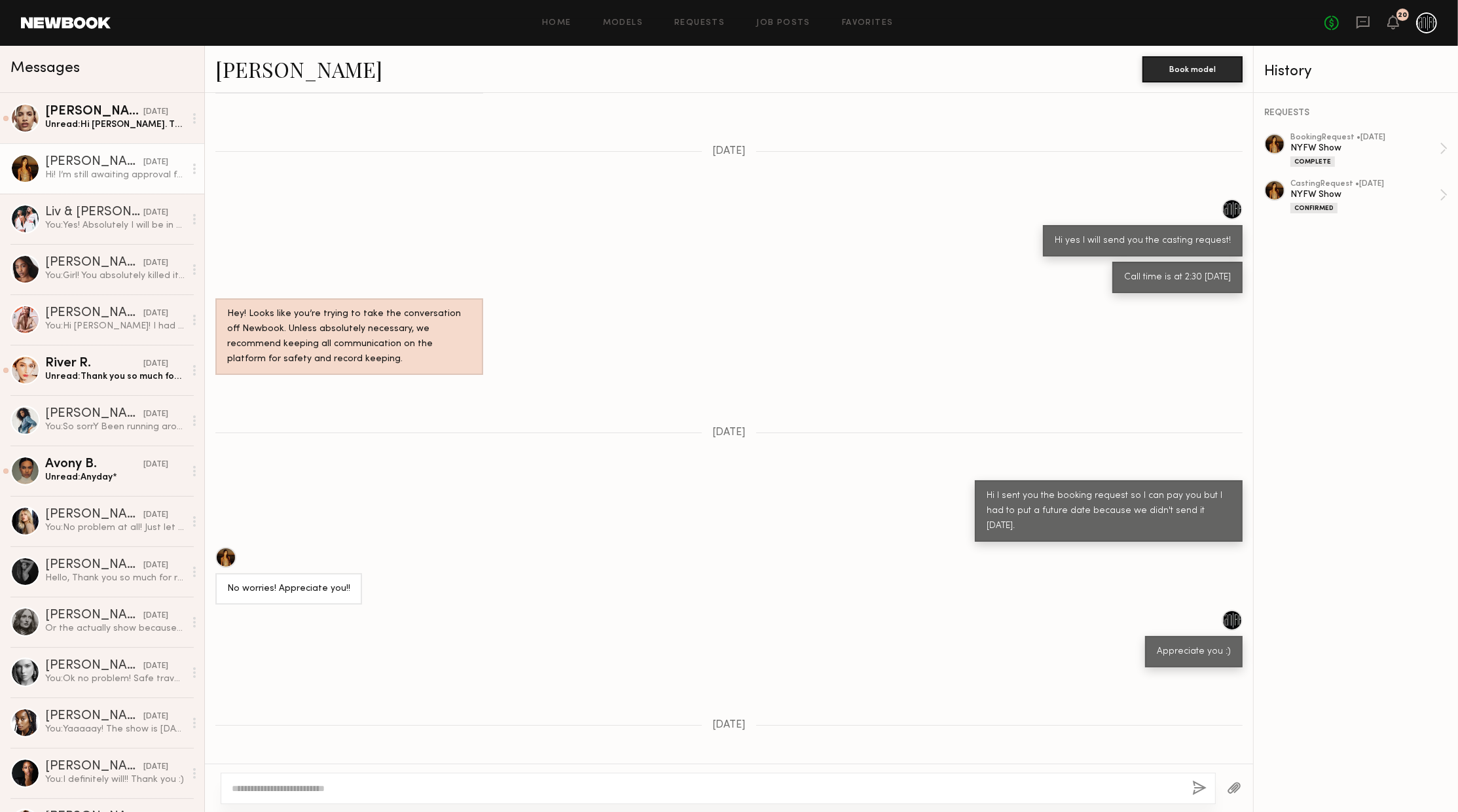
click at [260, 72] on link "[PERSON_NAME]" at bounding box center [298, 69] width 167 height 28
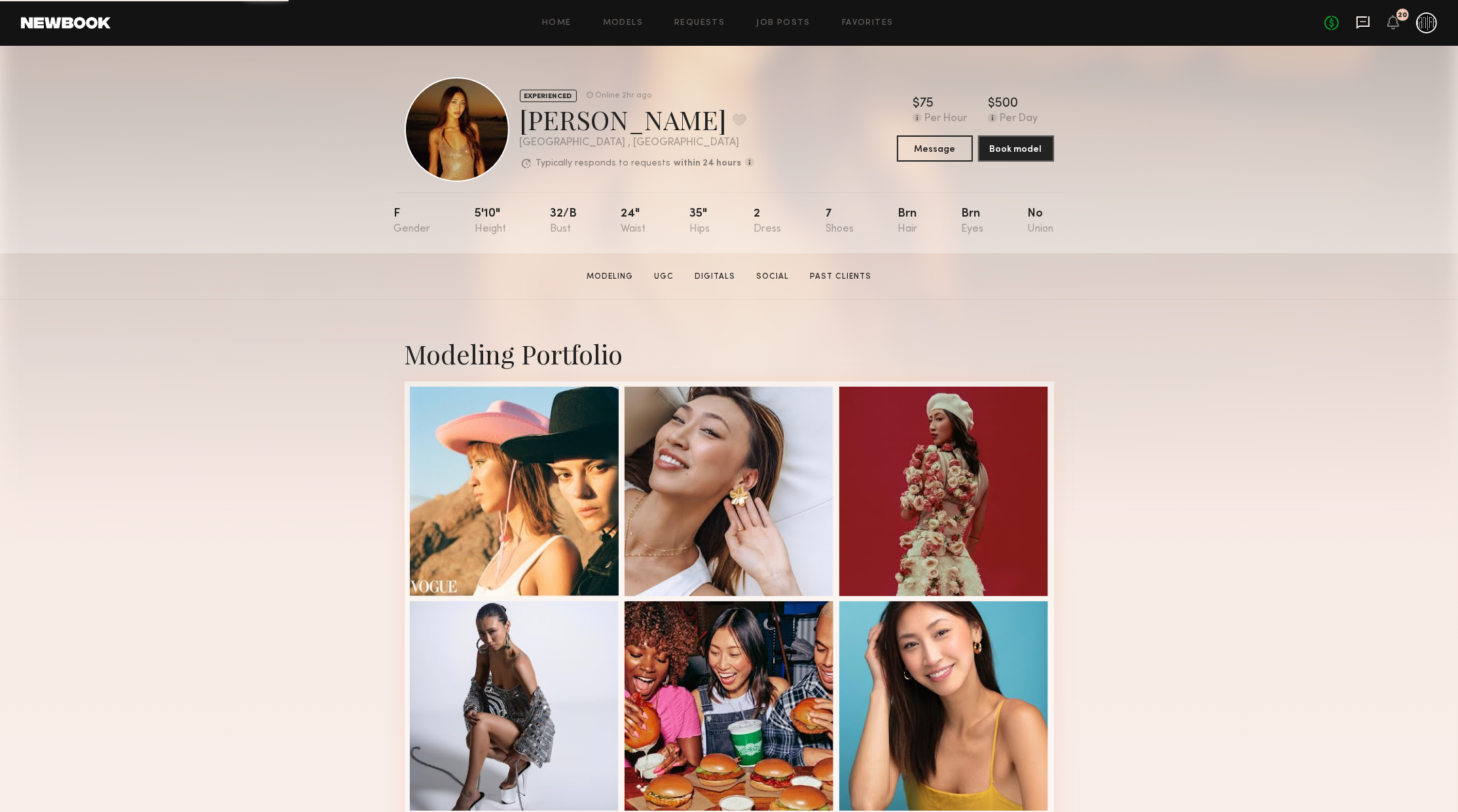
click at [1363, 27] on icon at bounding box center [1363, 22] width 13 height 12
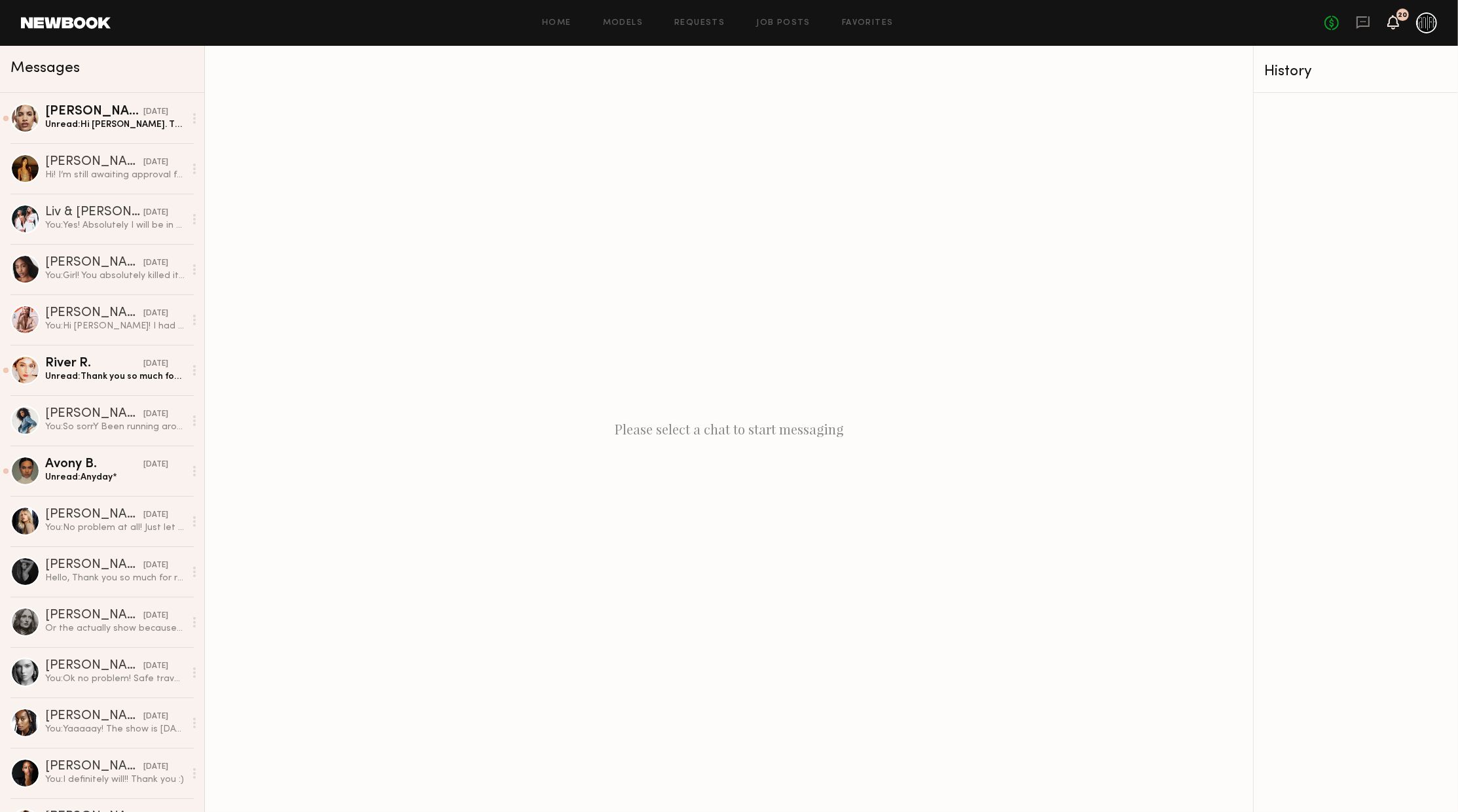
click at [1391, 20] on icon at bounding box center [1393, 21] width 11 height 9
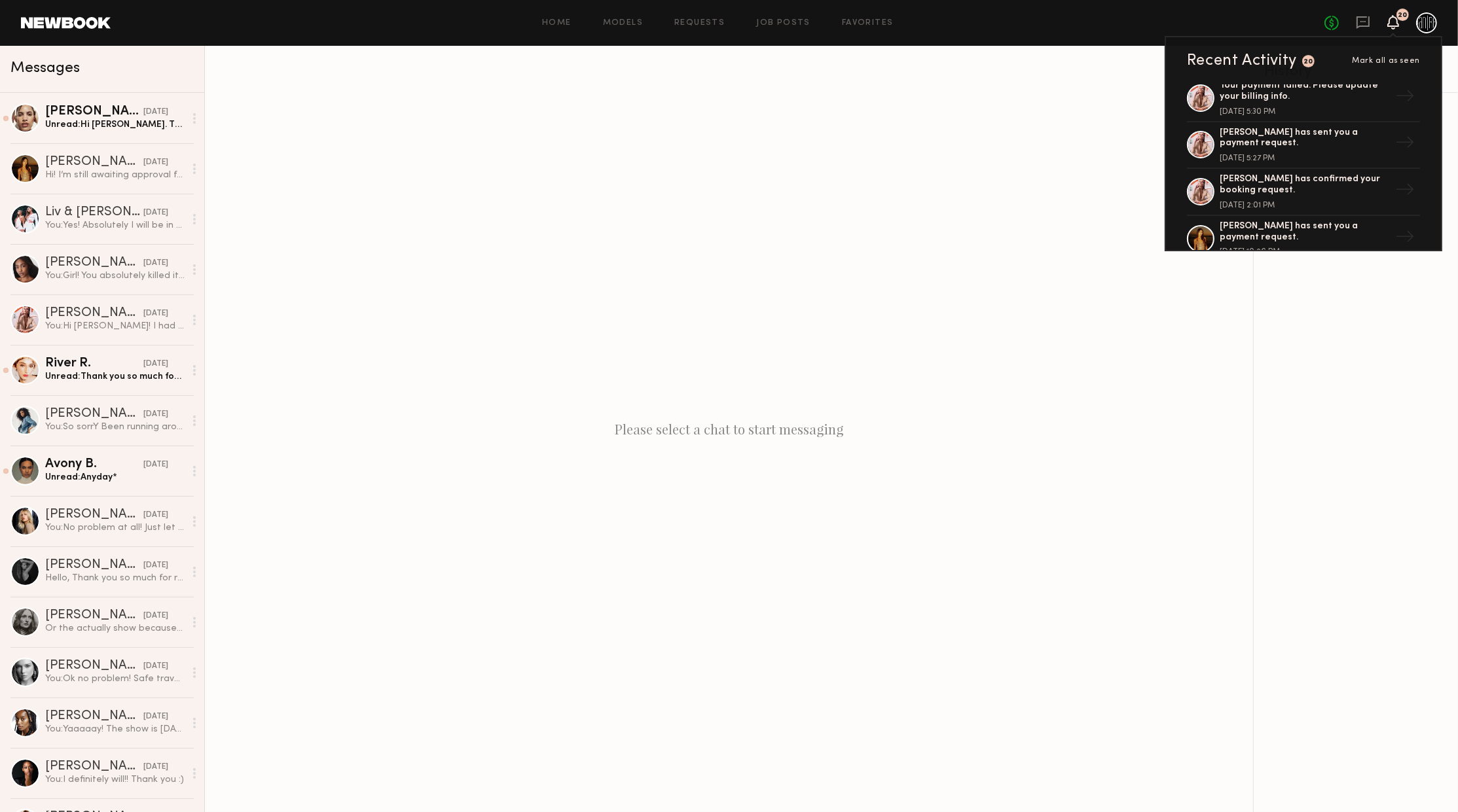
scroll to position [282, 0]
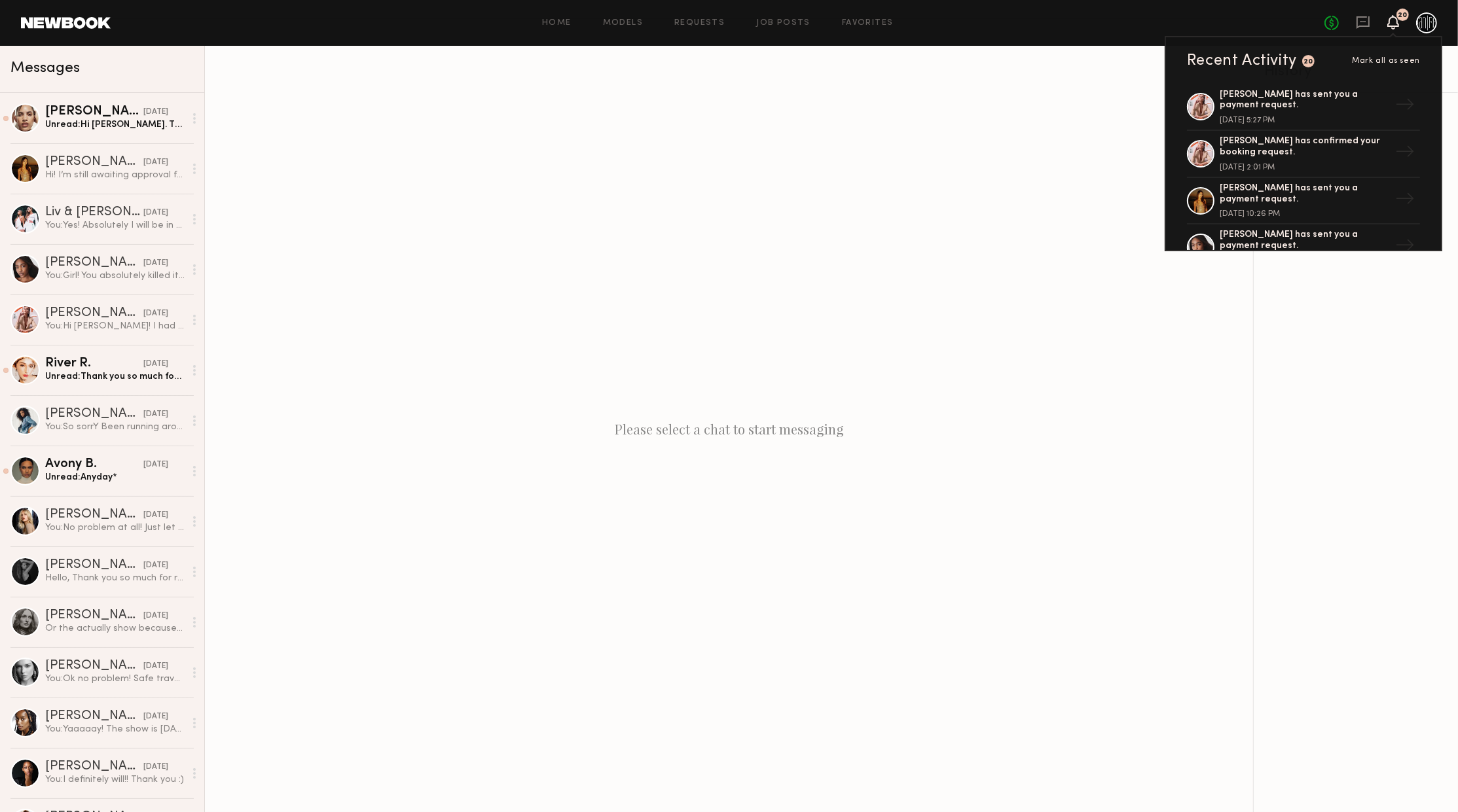
click at [1285, 186] on div "[PERSON_NAME] has sent you a payment request." at bounding box center [1305, 194] width 171 height 22
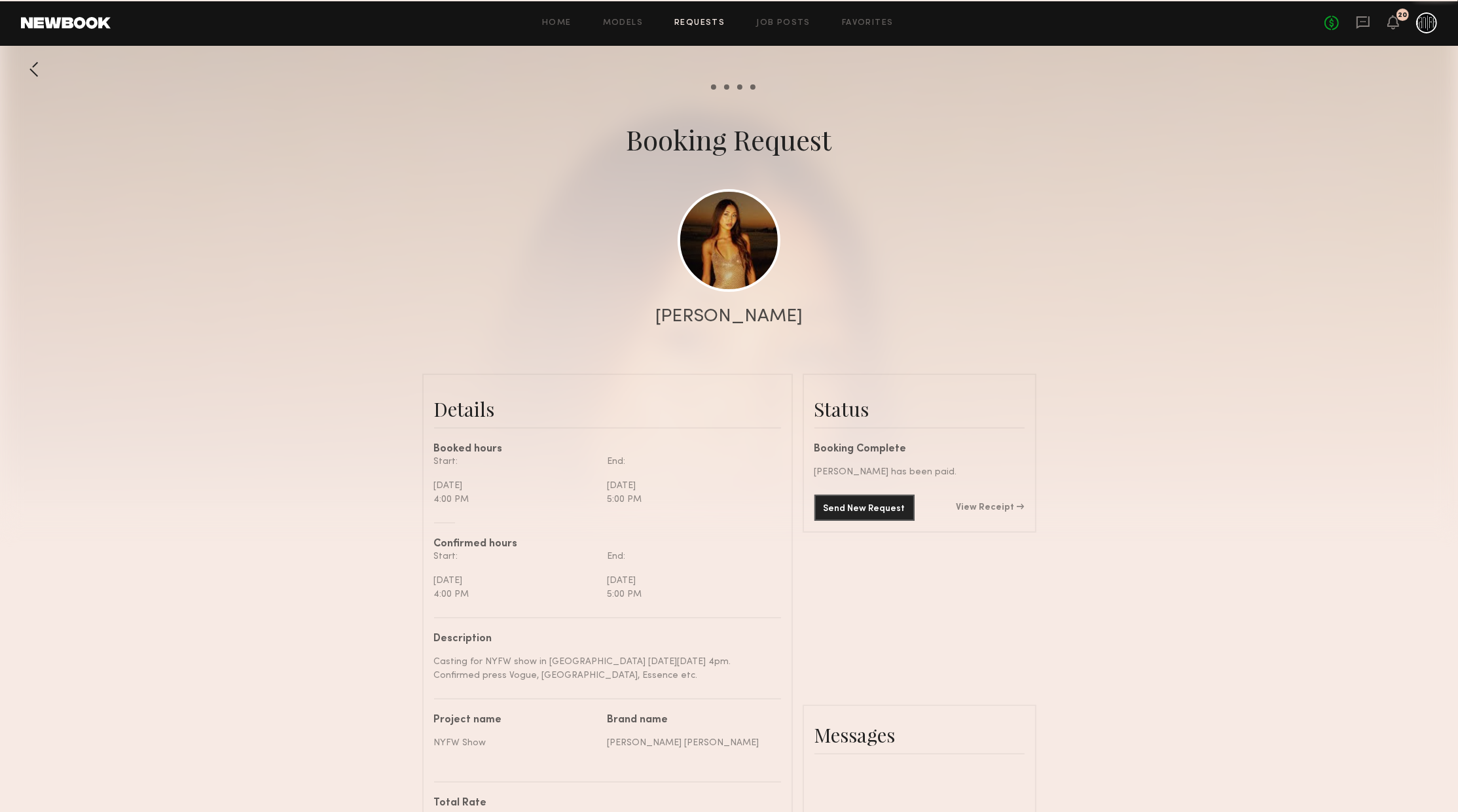
scroll to position [1468, 0]
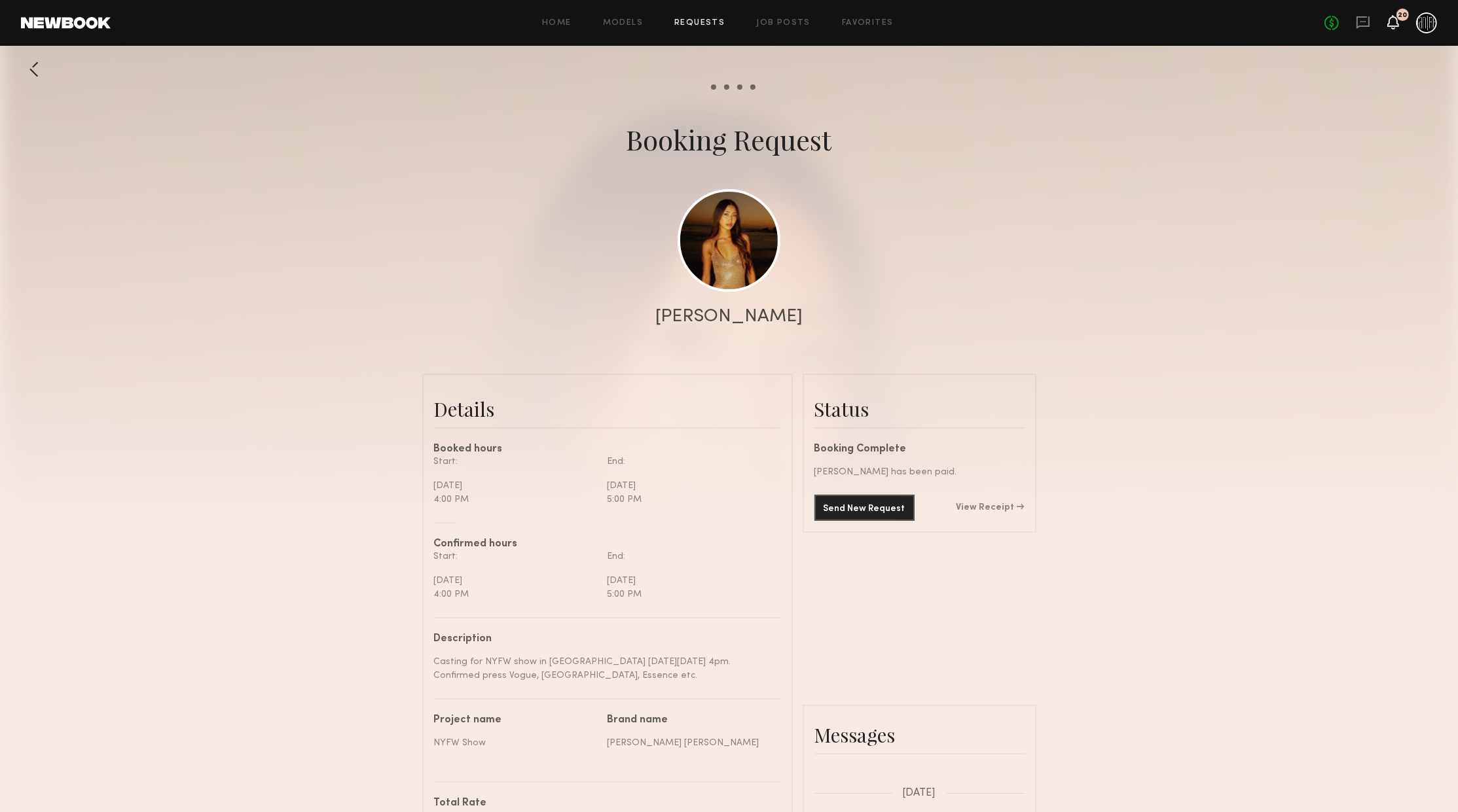
click at [1395, 16] on icon at bounding box center [1393, 21] width 12 height 14
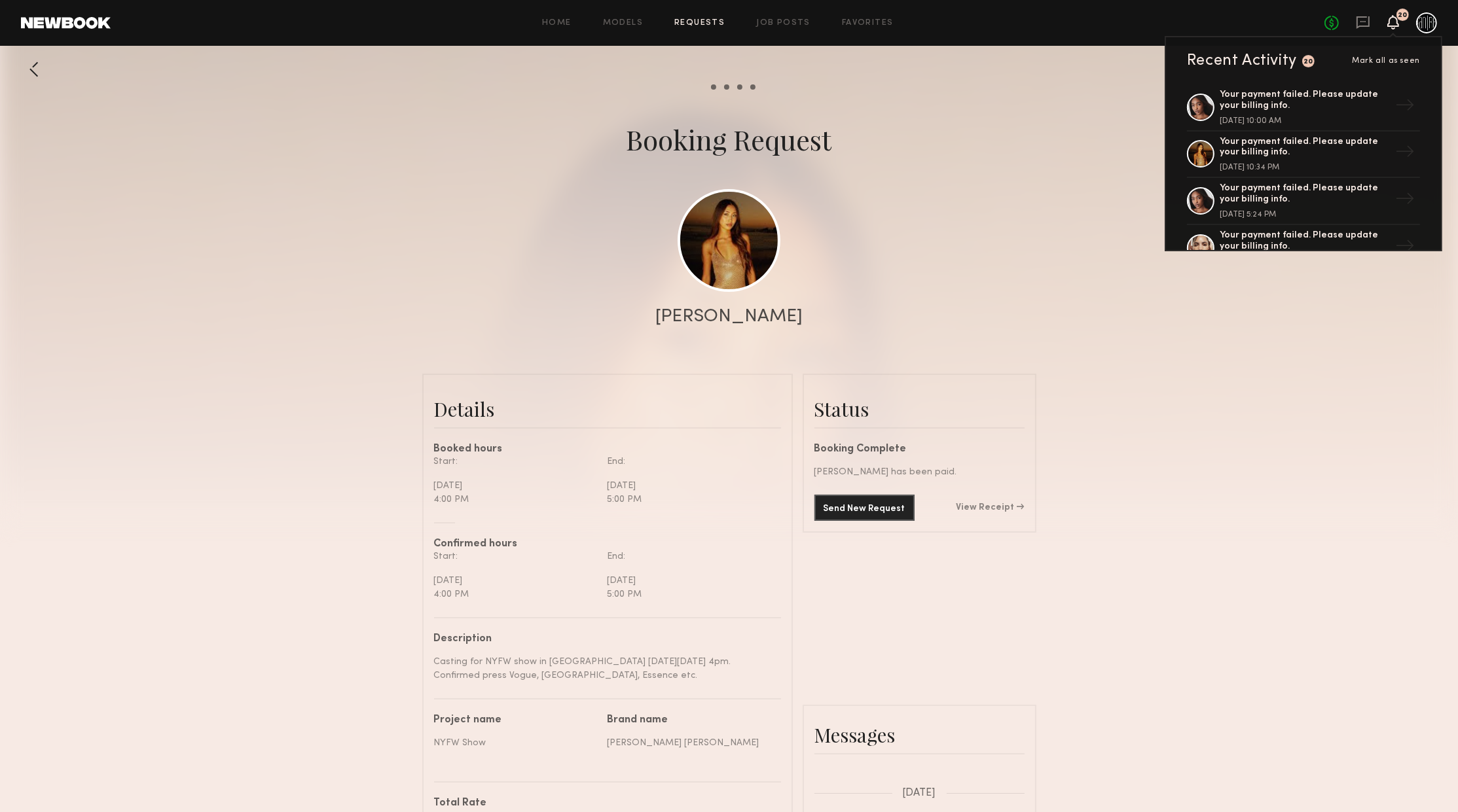
scroll to position [0, 0]
click at [1358, 20] on icon at bounding box center [1363, 22] width 13 height 12
